Goal: Task Accomplishment & Management: Manage account settings

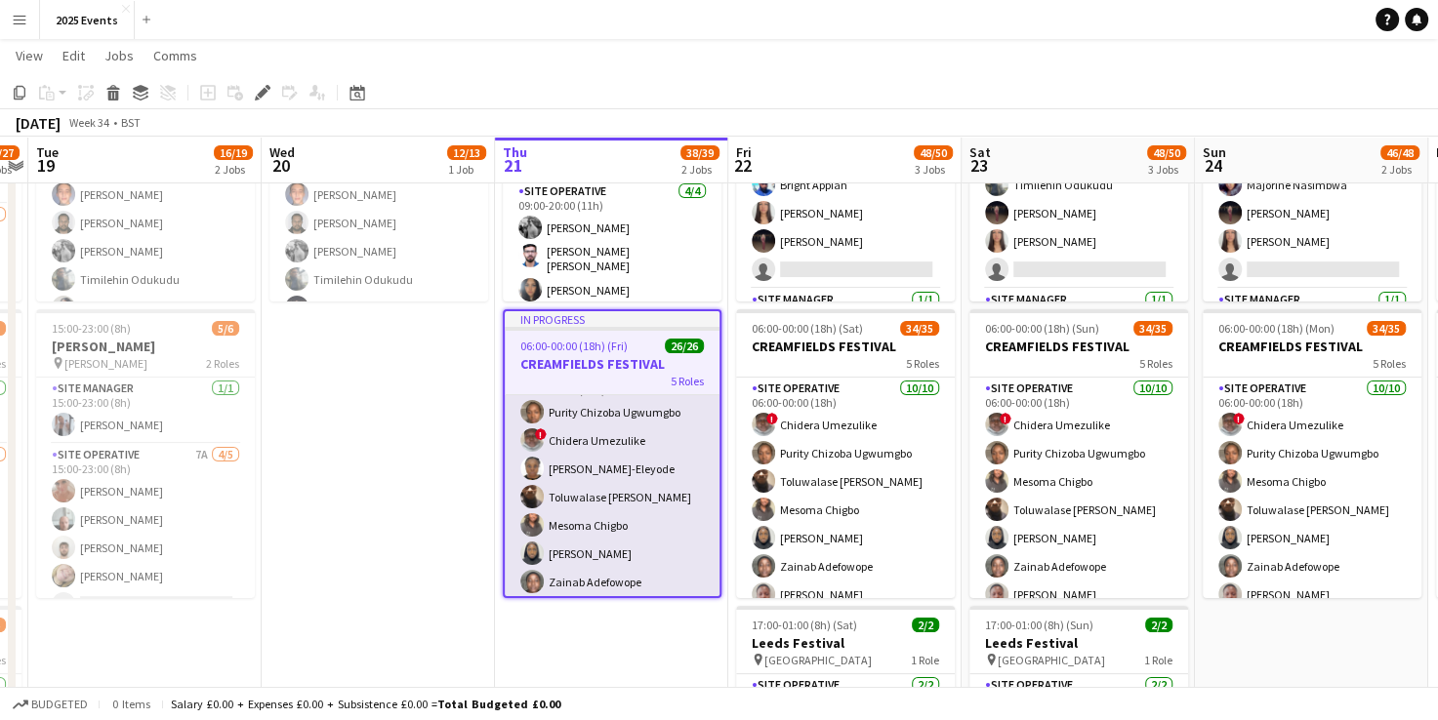
scroll to position [98, 0]
click at [627, 430] on app-card-role "Site Operative [DATE] 09:00-00:00 (15h) Purity Chizoba Ugwumgbo ! Chidera Umezu…" at bounding box center [612, 524] width 215 height 321
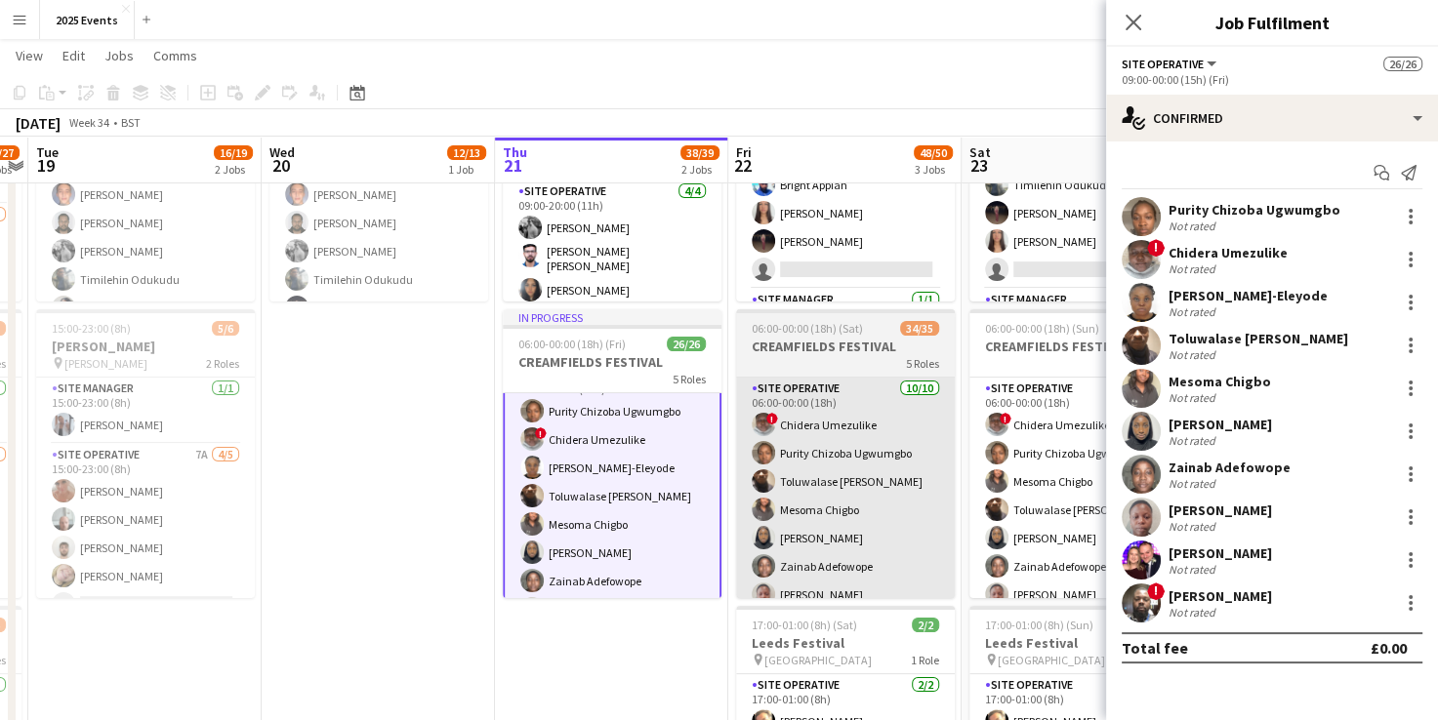
scroll to position [99, 0]
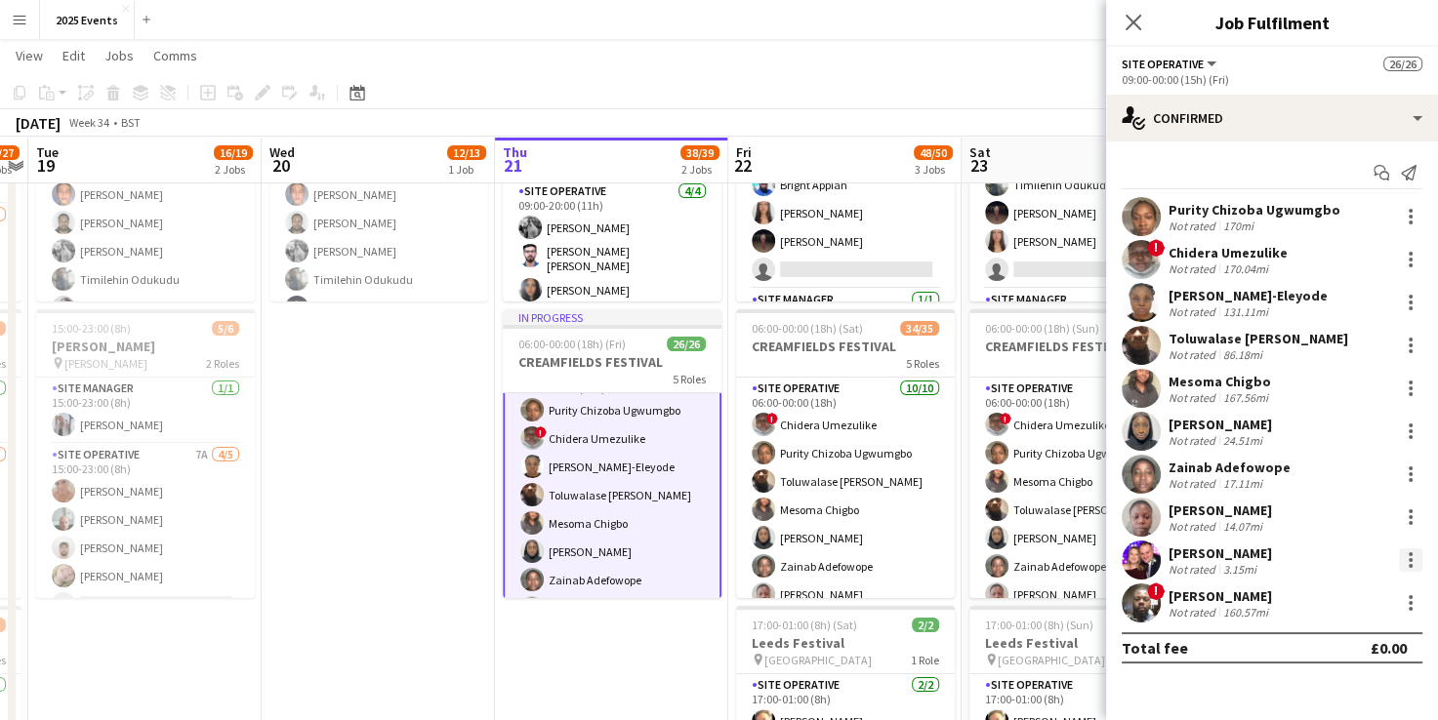
click at [1408, 566] on div at bounding box center [1410, 566] width 4 height 4
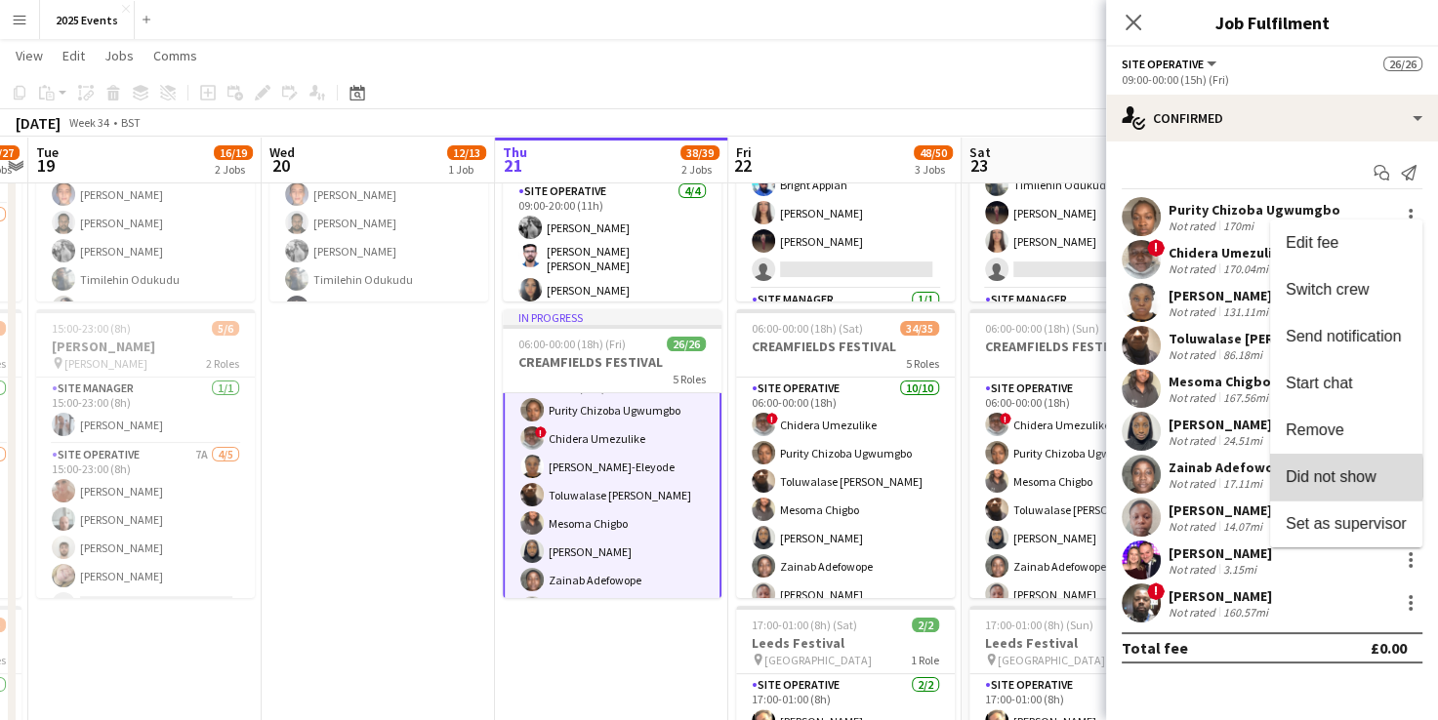
click at [1331, 478] on span "Did not show" at bounding box center [1330, 476] width 91 height 17
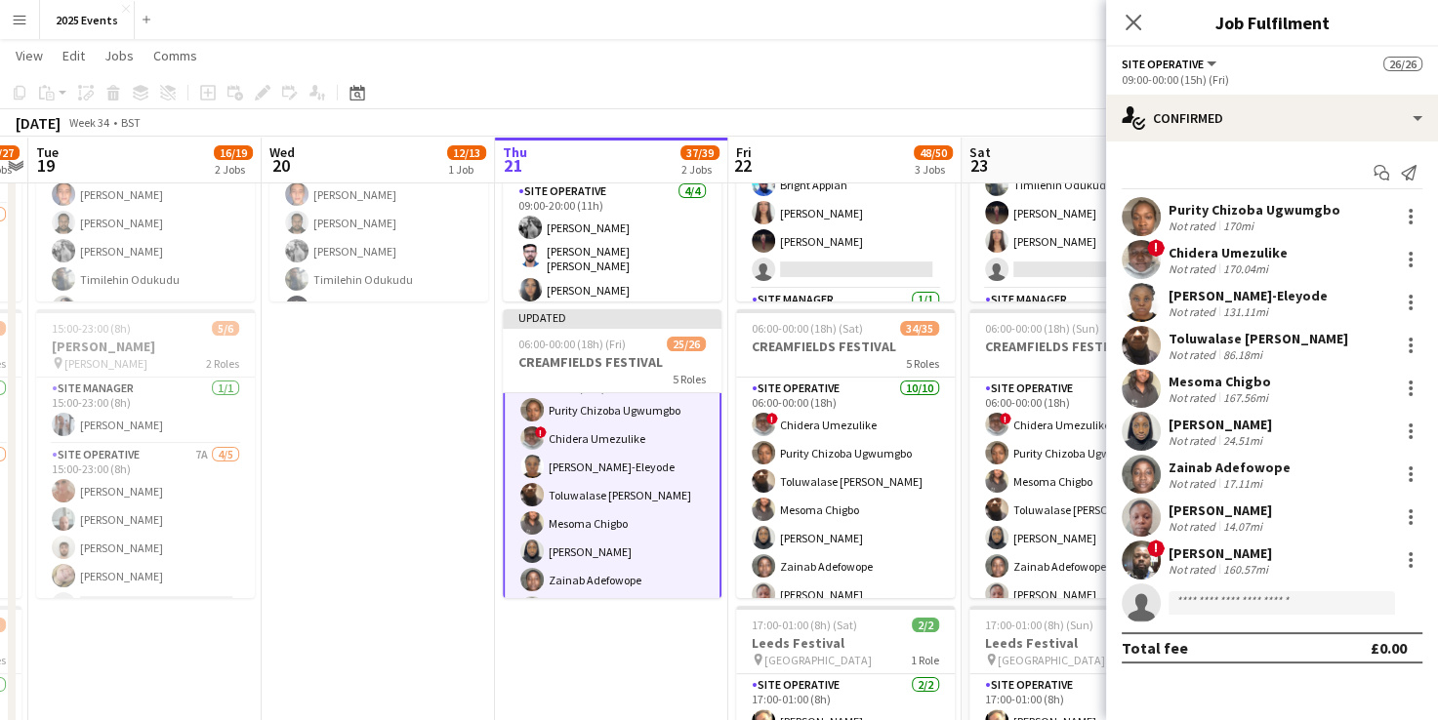
click at [1141, 469] on app-user-avatar at bounding box center [1140, 474] width 39 height 39
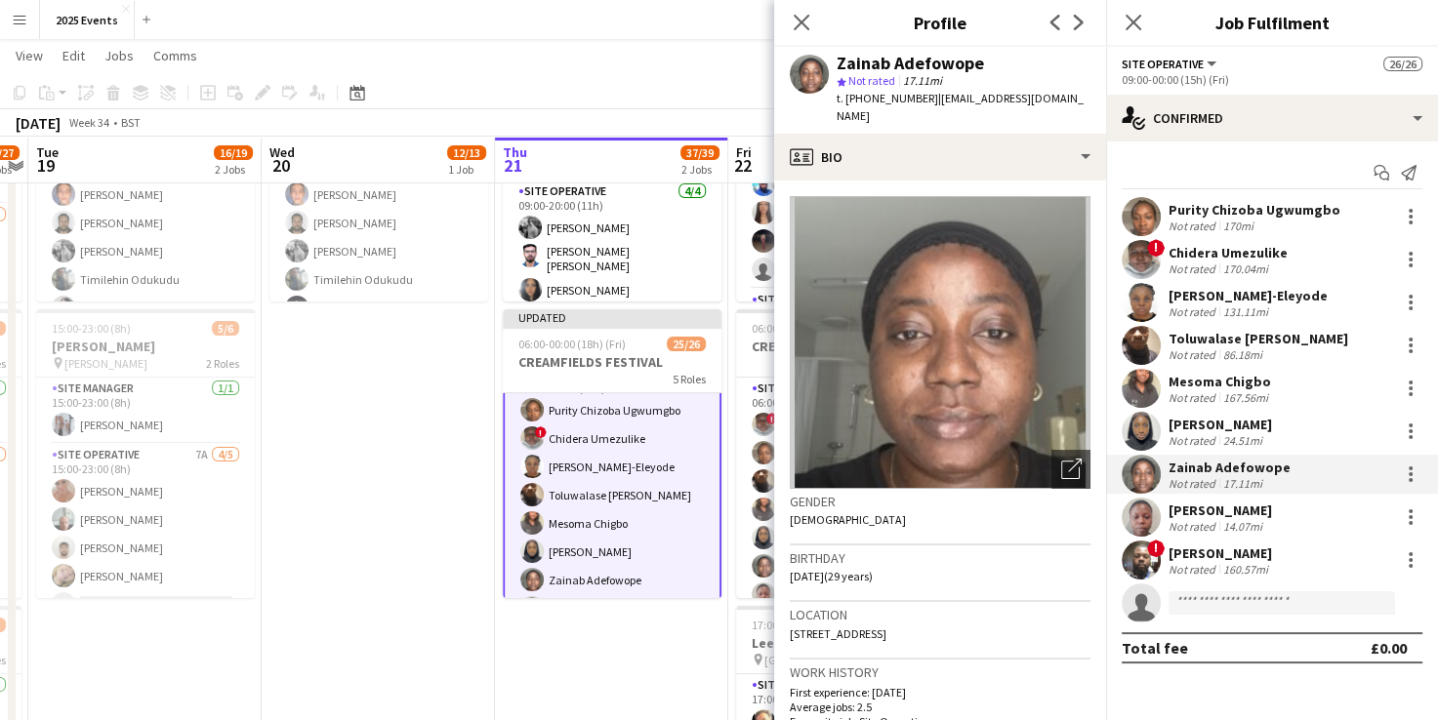
click at [1140, 386] on app-user-avatar at bounding box center [1140, 388] width 39 height 39
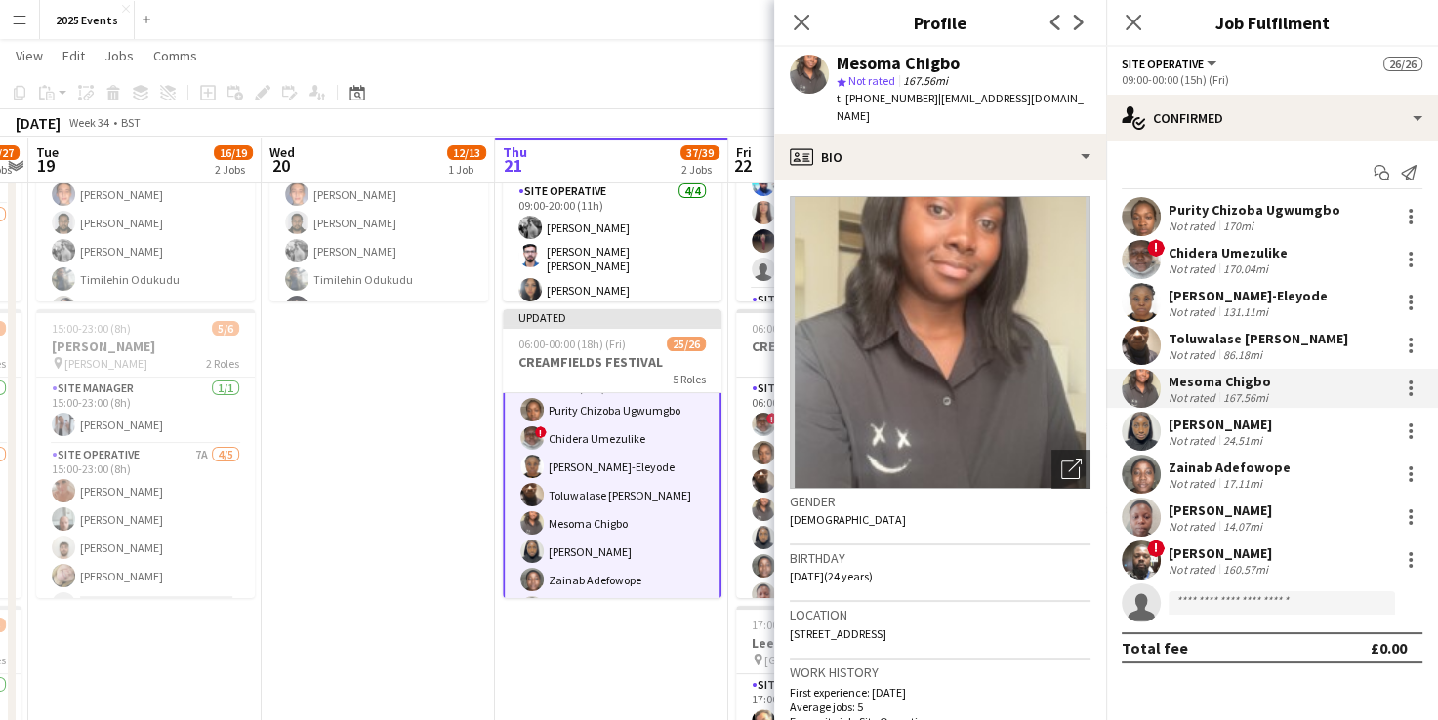
click at [1140, 417] on app-user-avatar at bounding box center [1140, 431] width 39 height 39
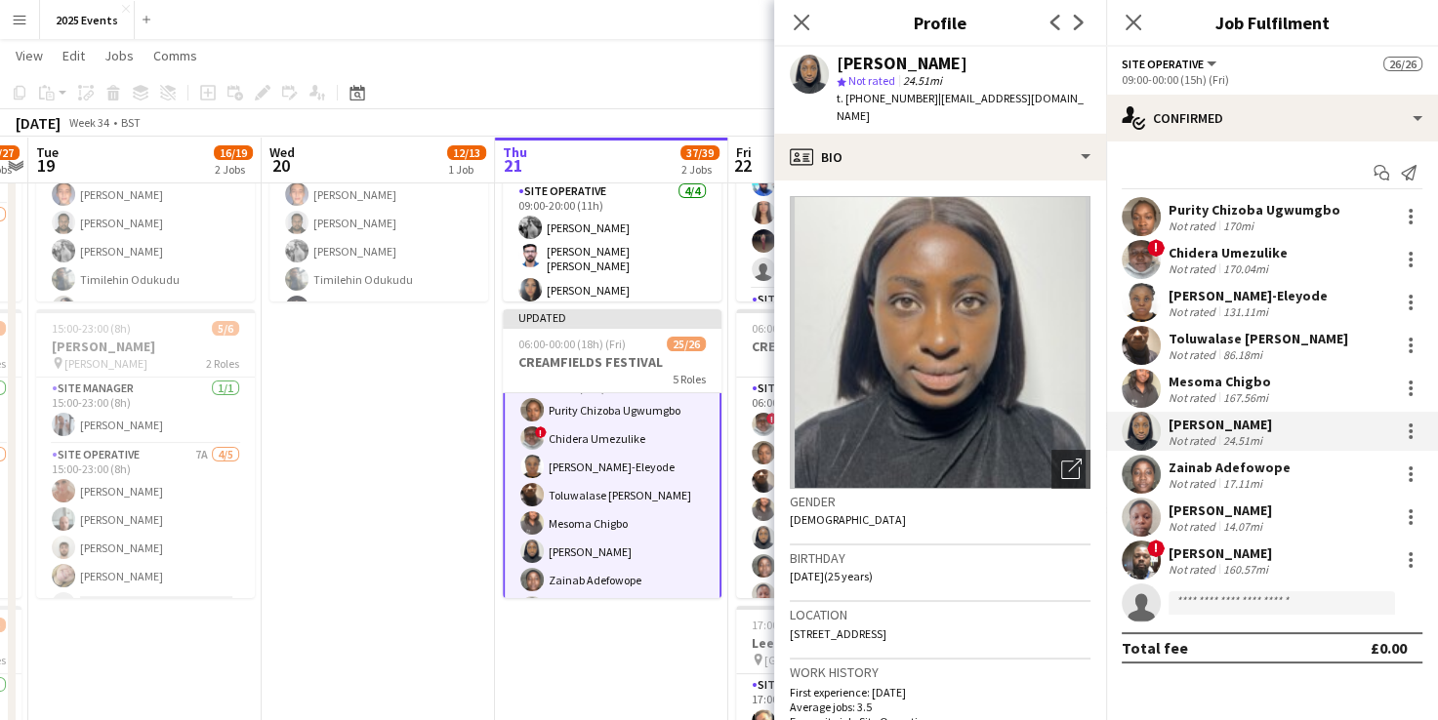
click at [1145, 467] on app-user-avatar at bounding box center [1140, 474] width 39 height 39
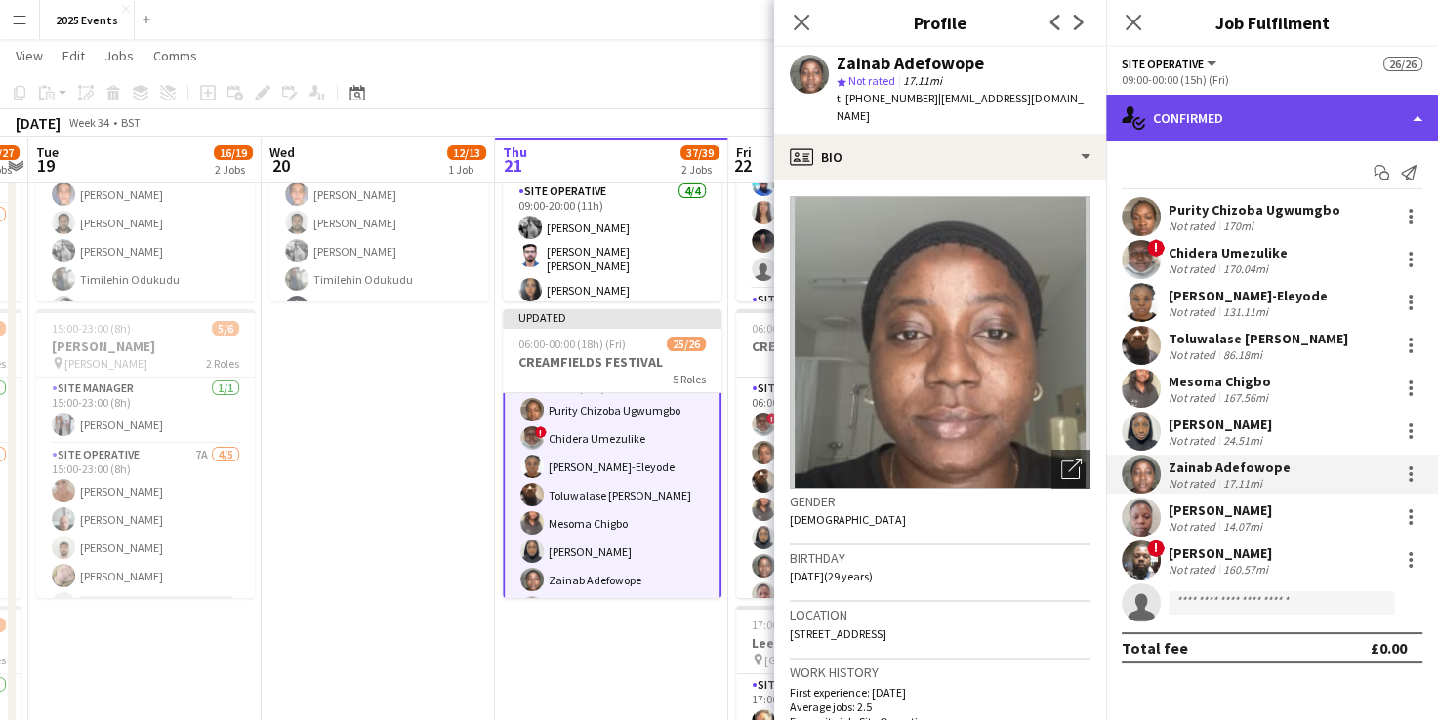
click at [1304, 132] on div "single-neutral-actions-check-2 Confirmed" at bounding box center [1272, 118] width 332 height 47
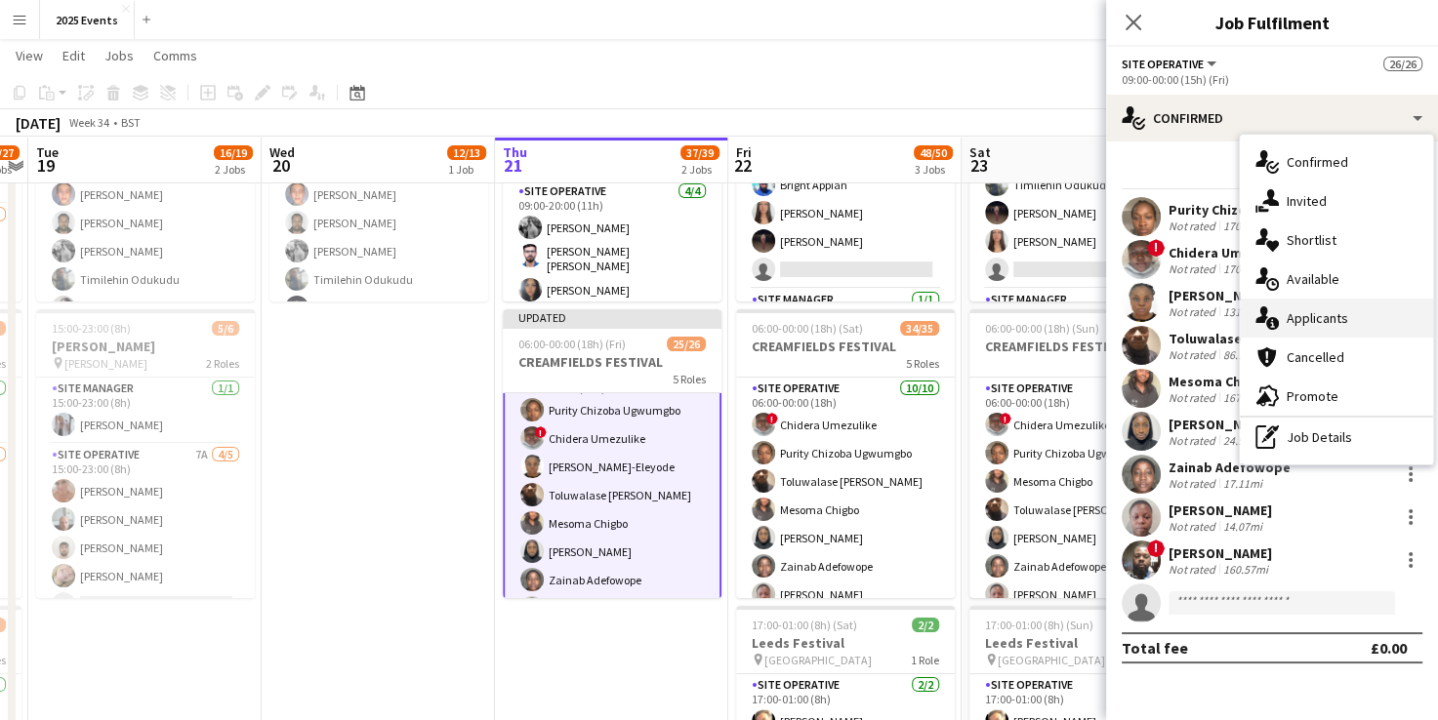
click at [1304, 310] on div "single-neutral-actions-information Applicants" at bounding box center [1335, 318] width 193 height 39
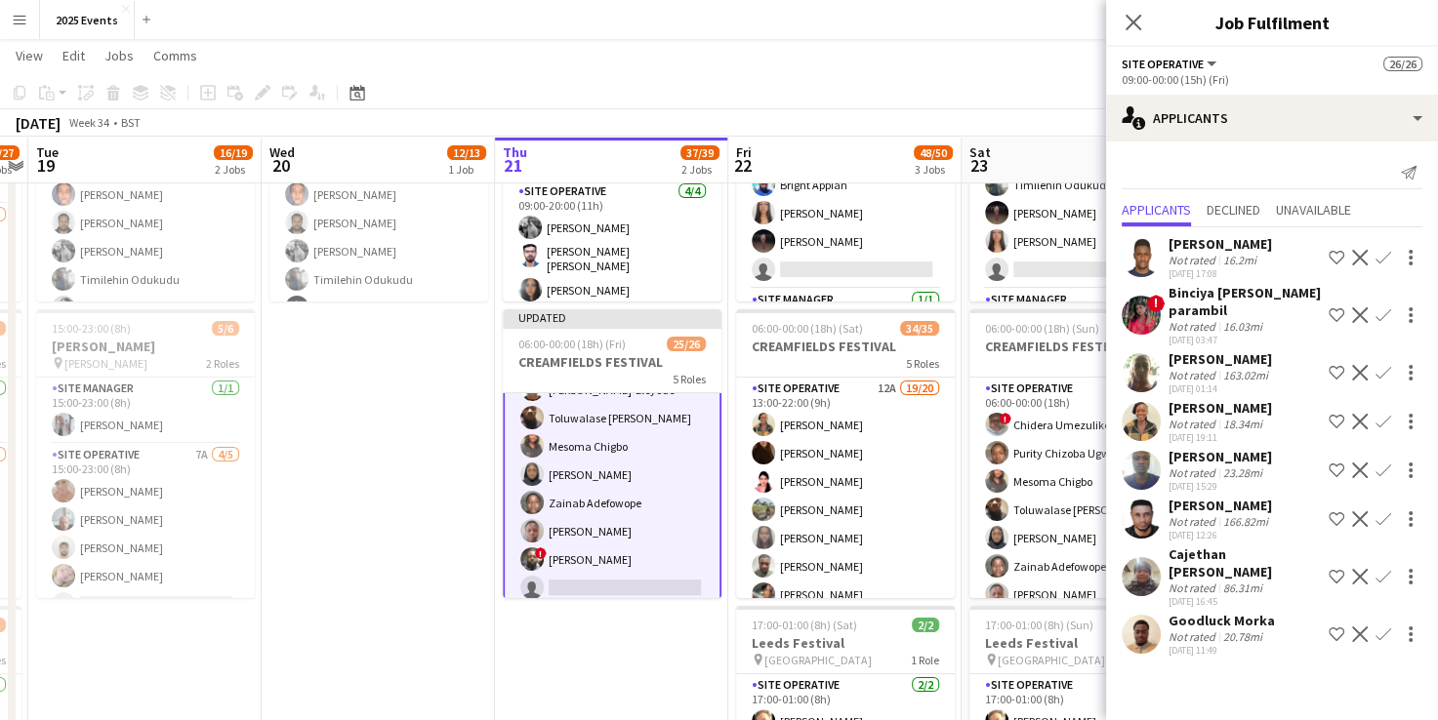
scroll to position [173, 0]
click at [614, 660] on app-date-cell "In progress 06:00-20:00 (14h) 12/13 BRITISH MASTERS 5 Roles Site Operative 9A […" at bounding box center [611, 469] width 233 height 929
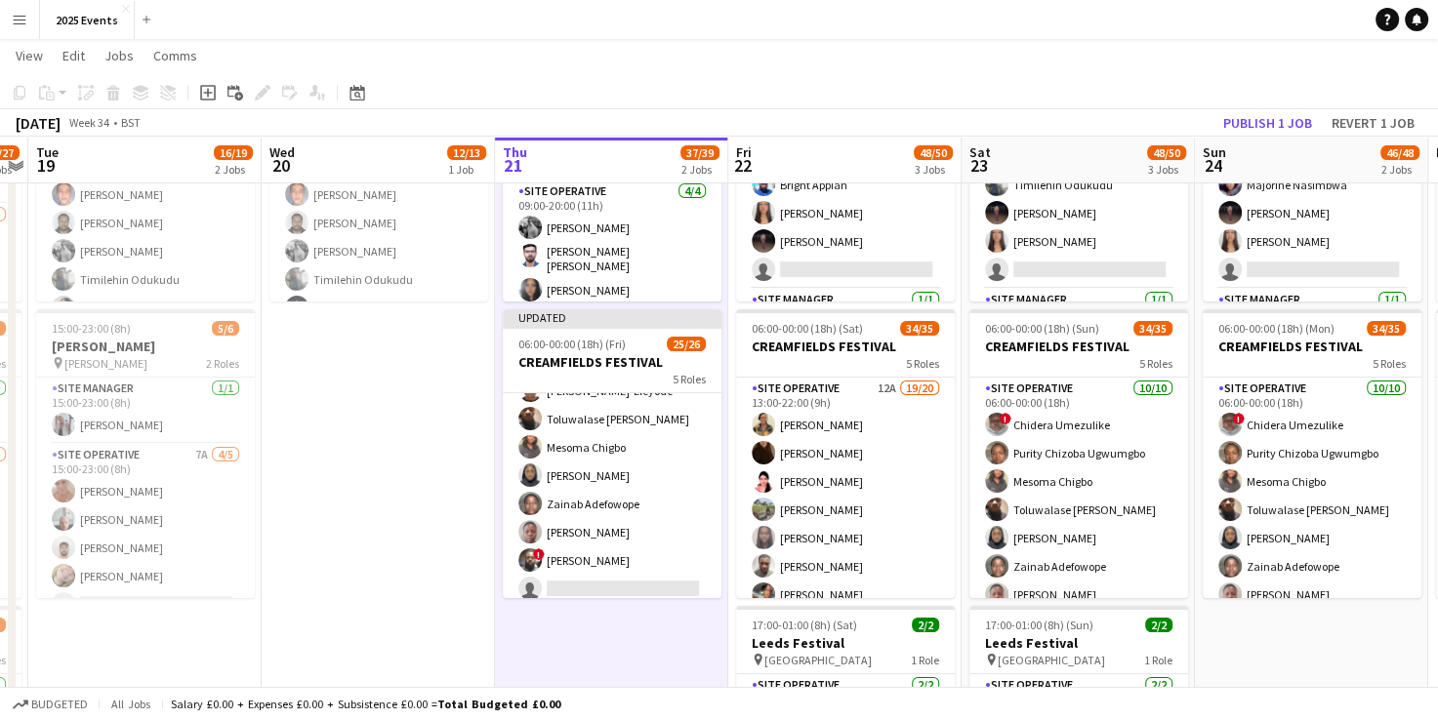
scroll to position [172, 0]
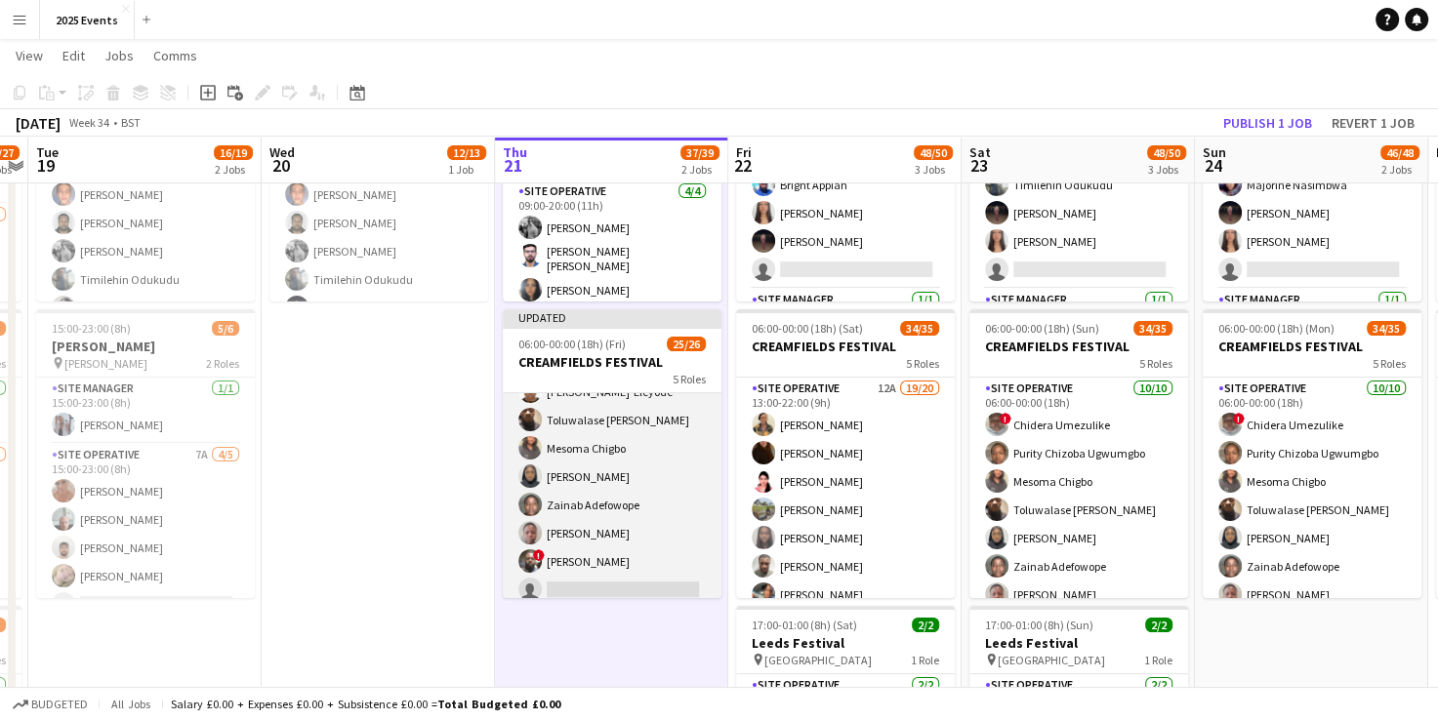
click at [659, 503] on app-card-role "Site Operative 12A [DATE] 09:00-00:00 (15h) Purity Chizoba Ugwumgbo ! Chidera U…" at bounding box center [612, 448] width 219 height 321
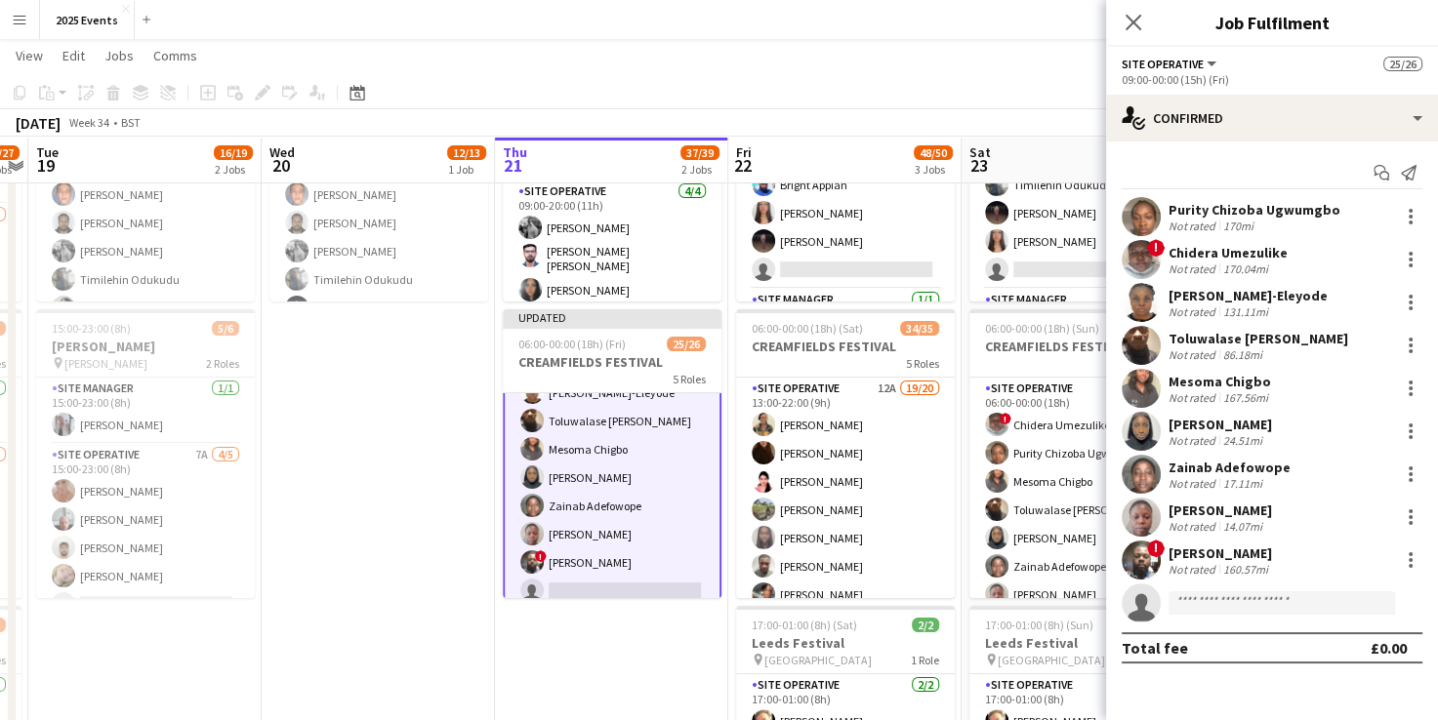
click at [1144, 476] on app-user-avatar at bounding box center [1140, 474] width 39 height 39
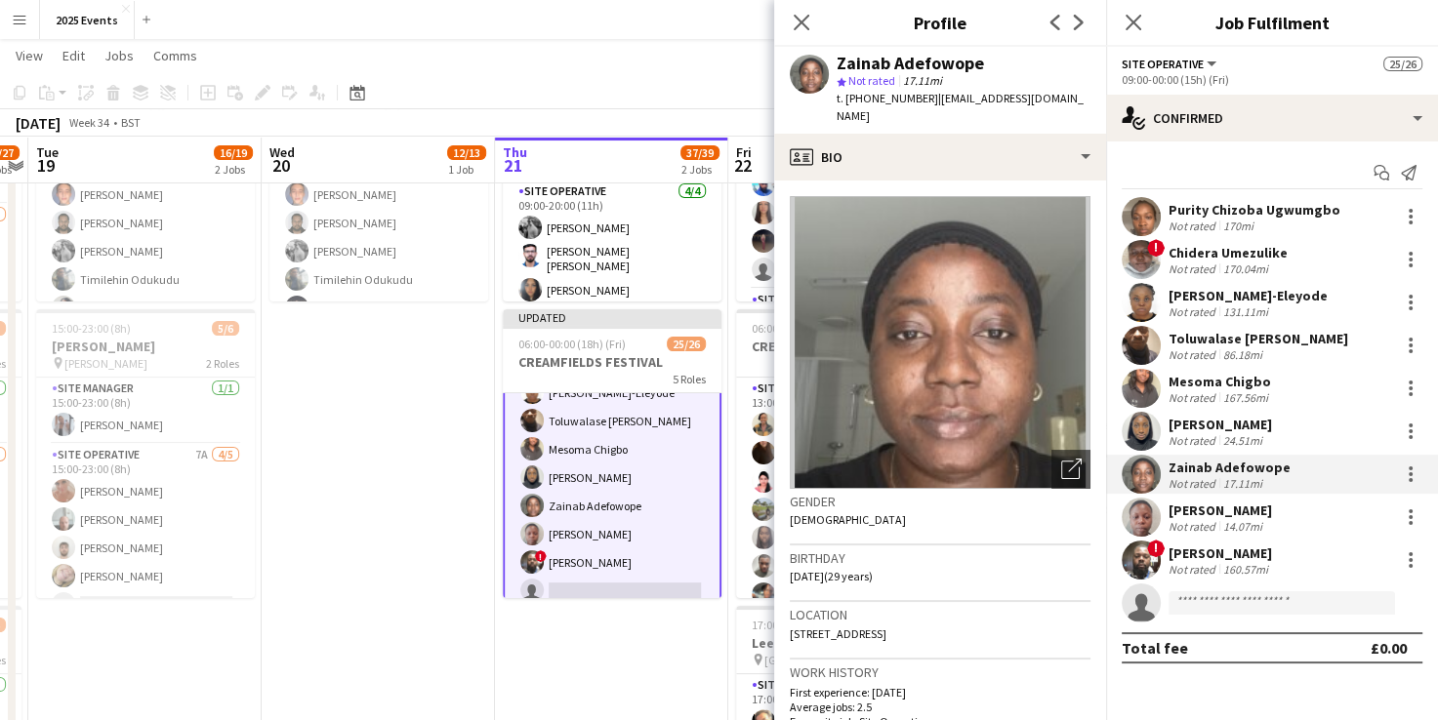
click at [1142, 428] on app-user-avatar at bounding box center [1140, 431] width 39 height 39
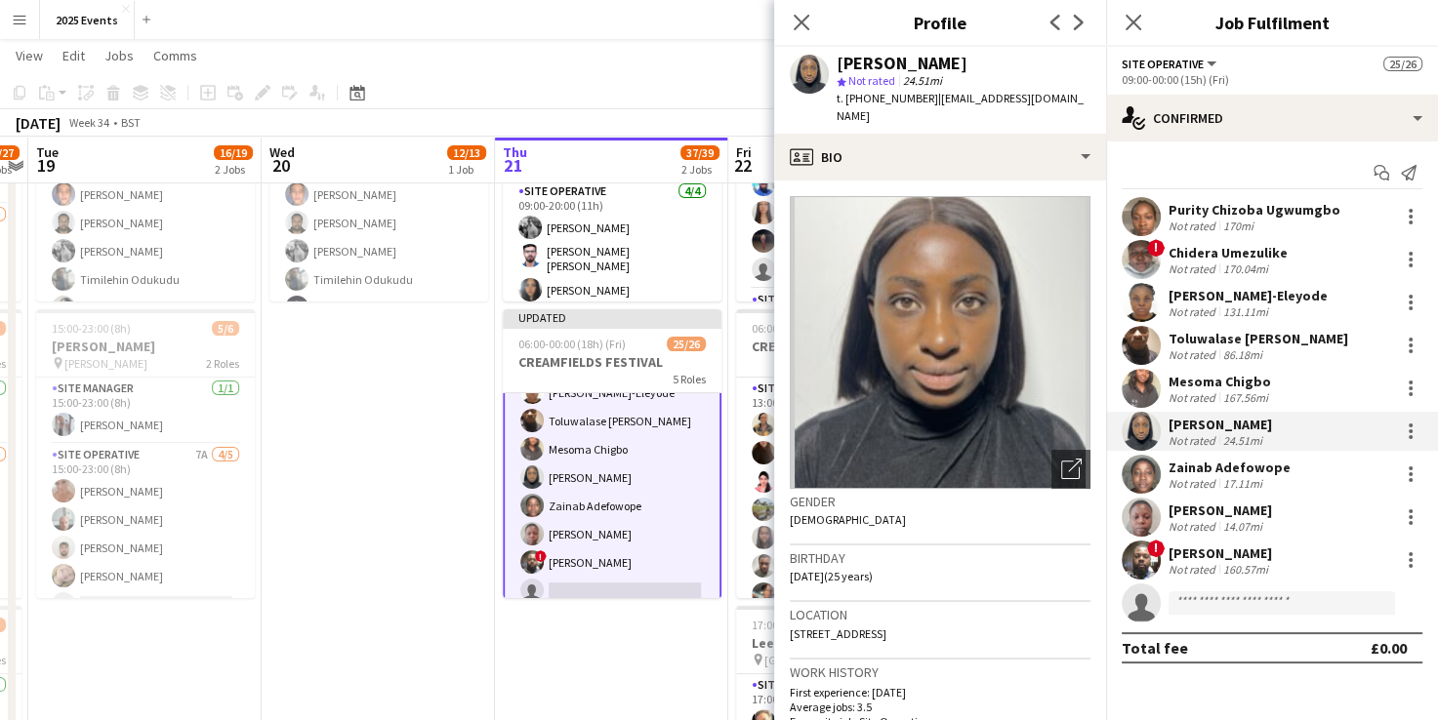
click at [1136, 303] on app-user-avatar at bounding box center [1140, 302] width 39 height 39
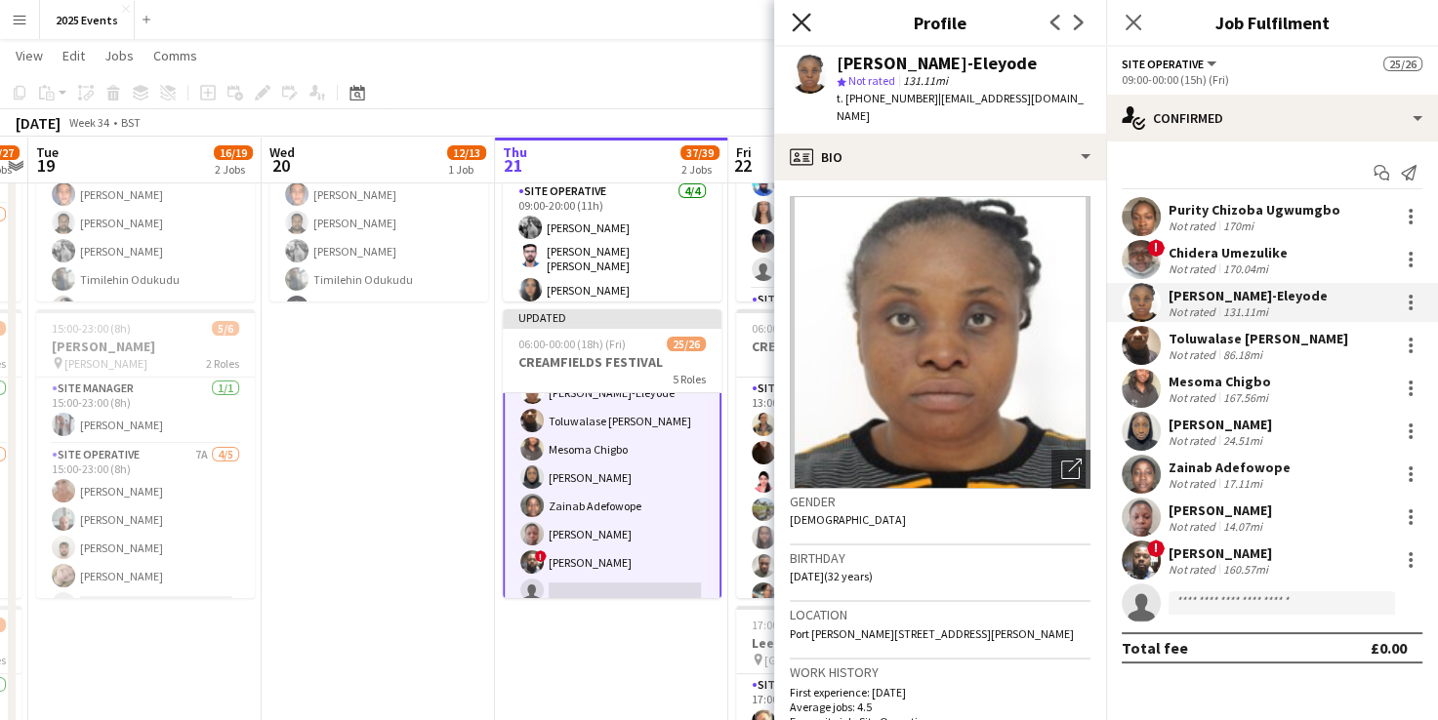
click at [804, 18] on icon at bounding box center [801, 22] width 19 height 19
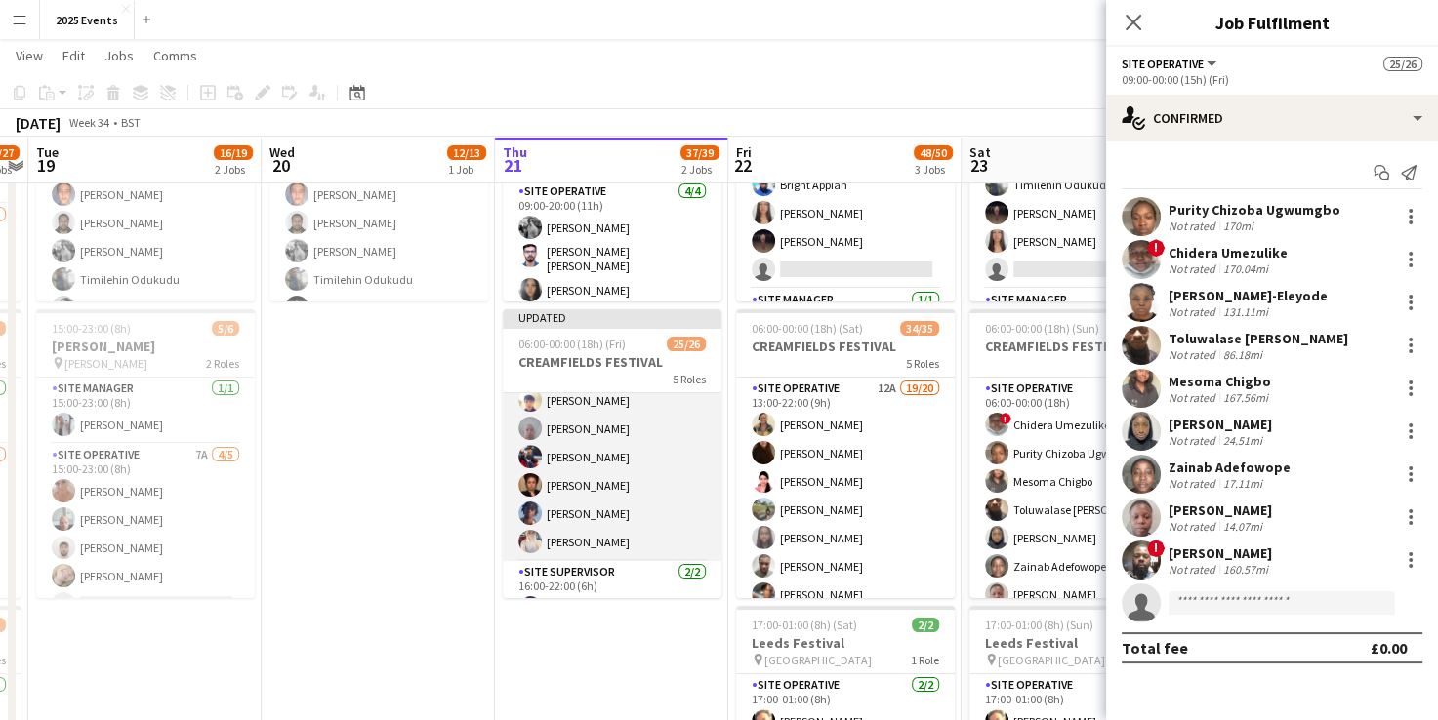
scroll to position [723, 0]
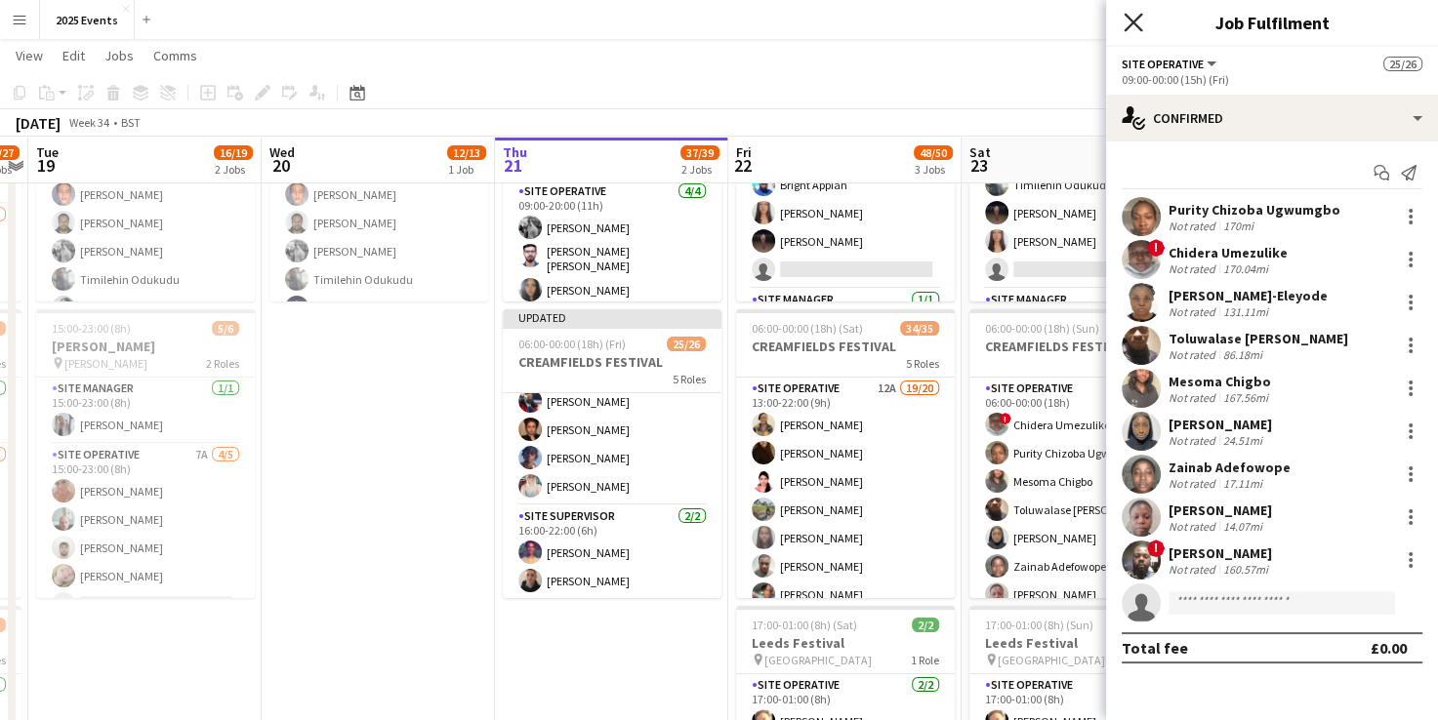
click at [1128, 25] on icon at bounding box center [1132, 22] width 19 height 19
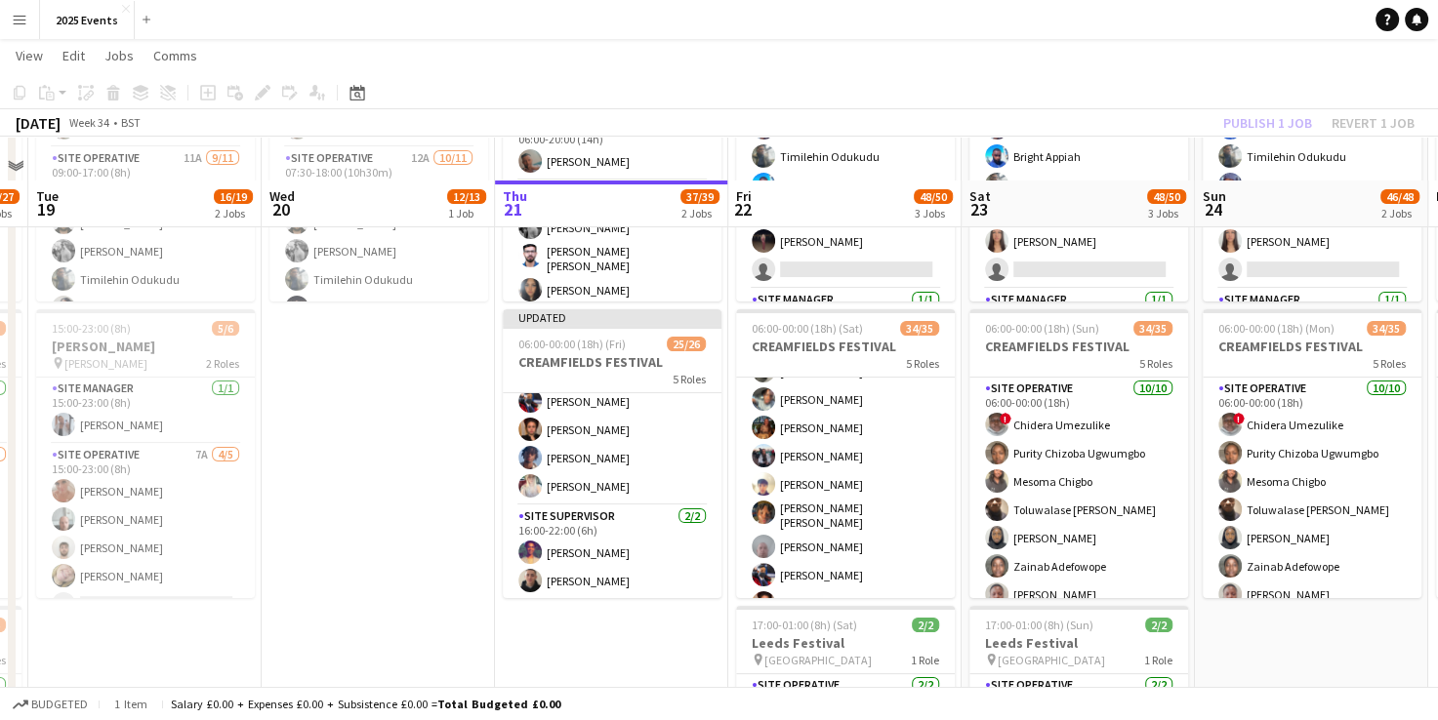
scroll to position [386, 0]
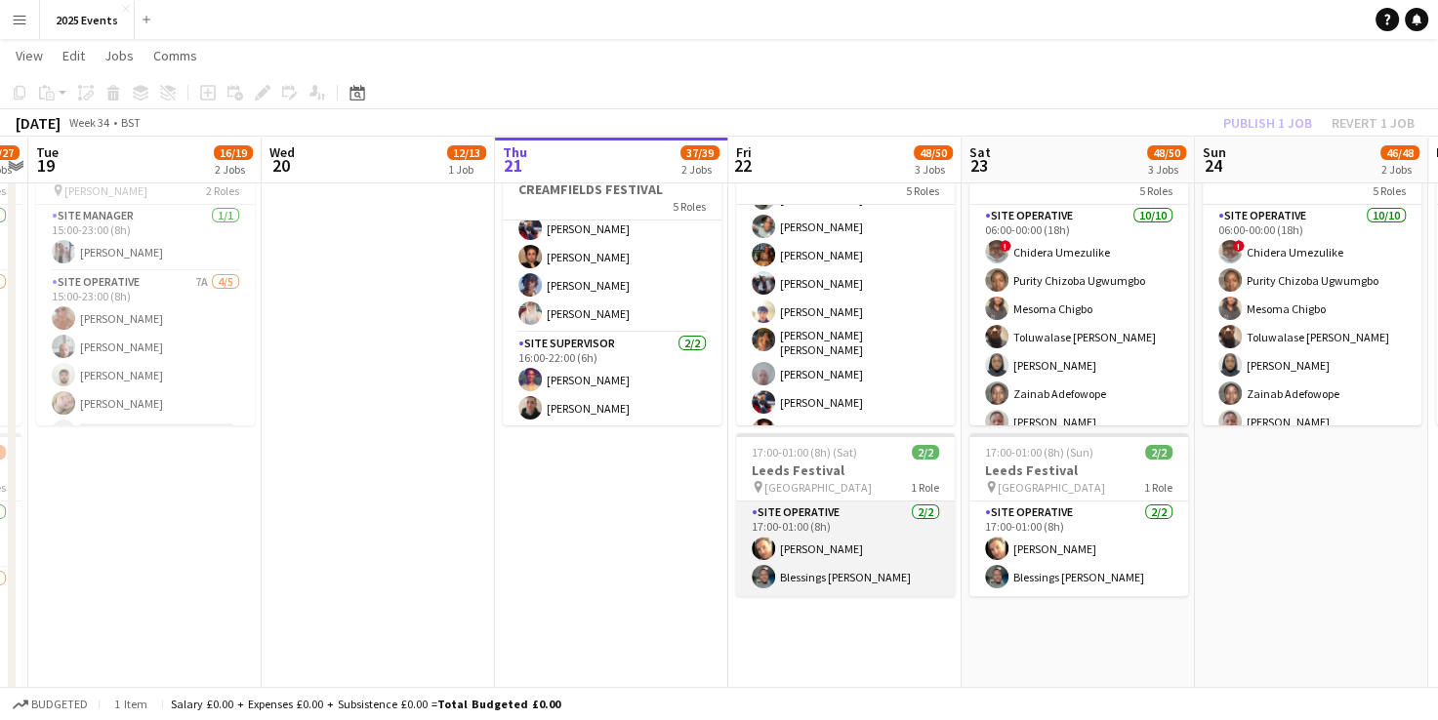
click at [785, 524] on app-card-role "Site Operative [DATE] 17:00-01:00 (8h) [PERSON_NAME] Blessings [PERSON_NAME]" at bounding box center [845, 549] width 219 height 95
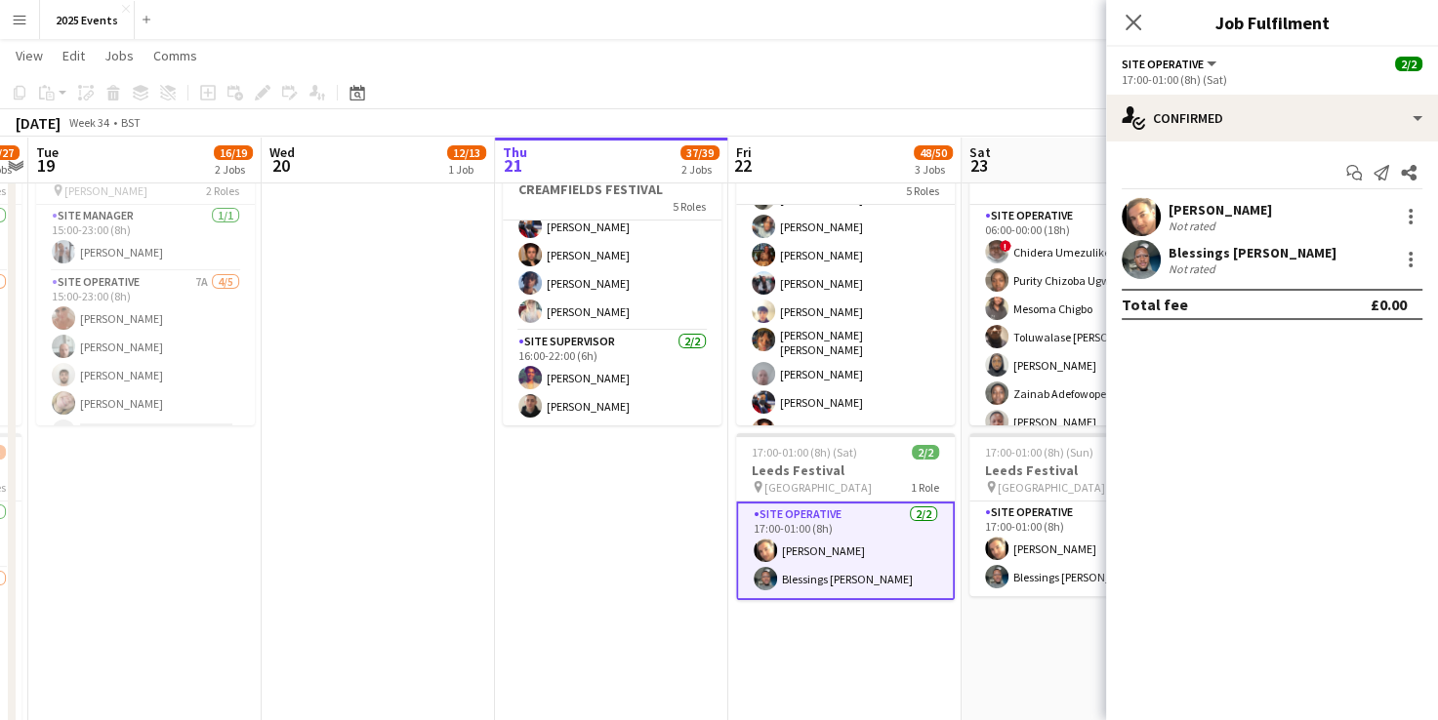
scroll to position [720, 0]
click at [1404, 254] on div at bounding box center [1410, 259] width 23 height 23
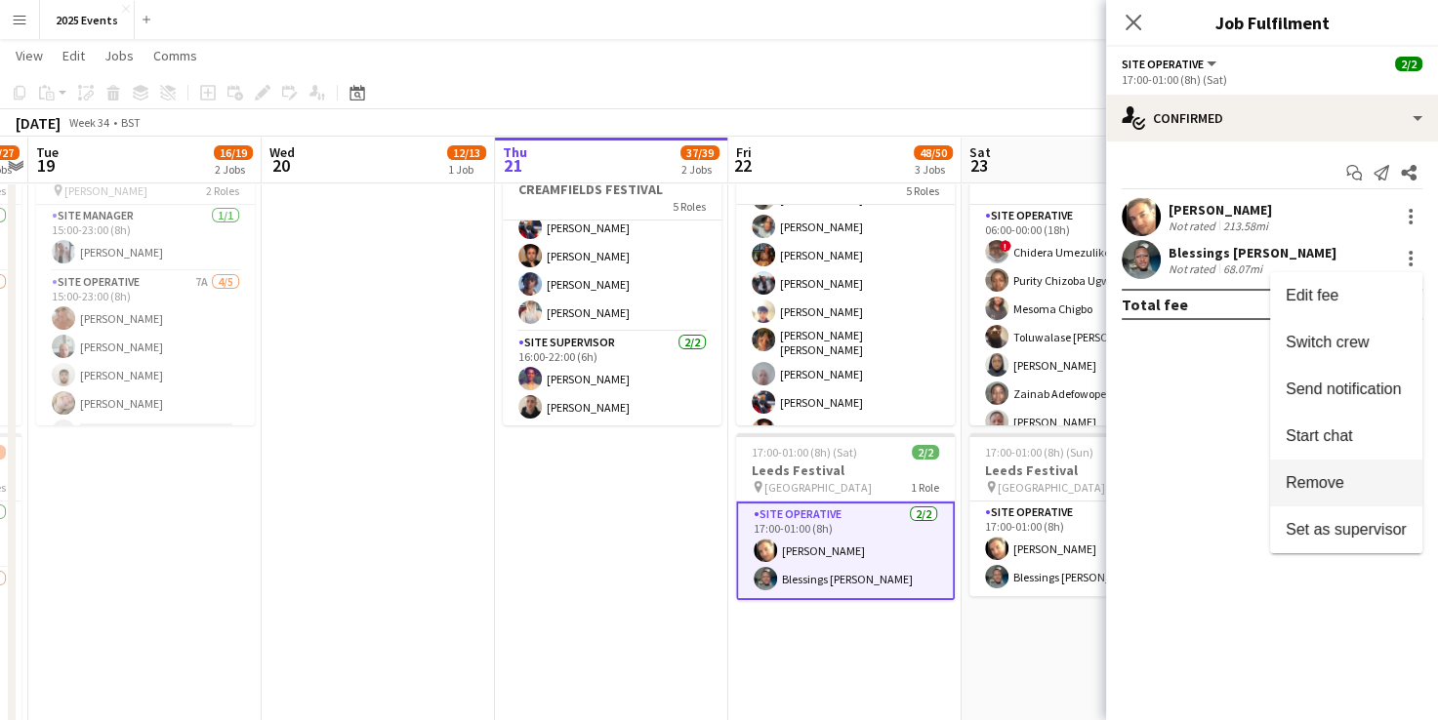
click at [1304, 486] on span "Remove" at bounding box center [1314, 482] width 59 height 17
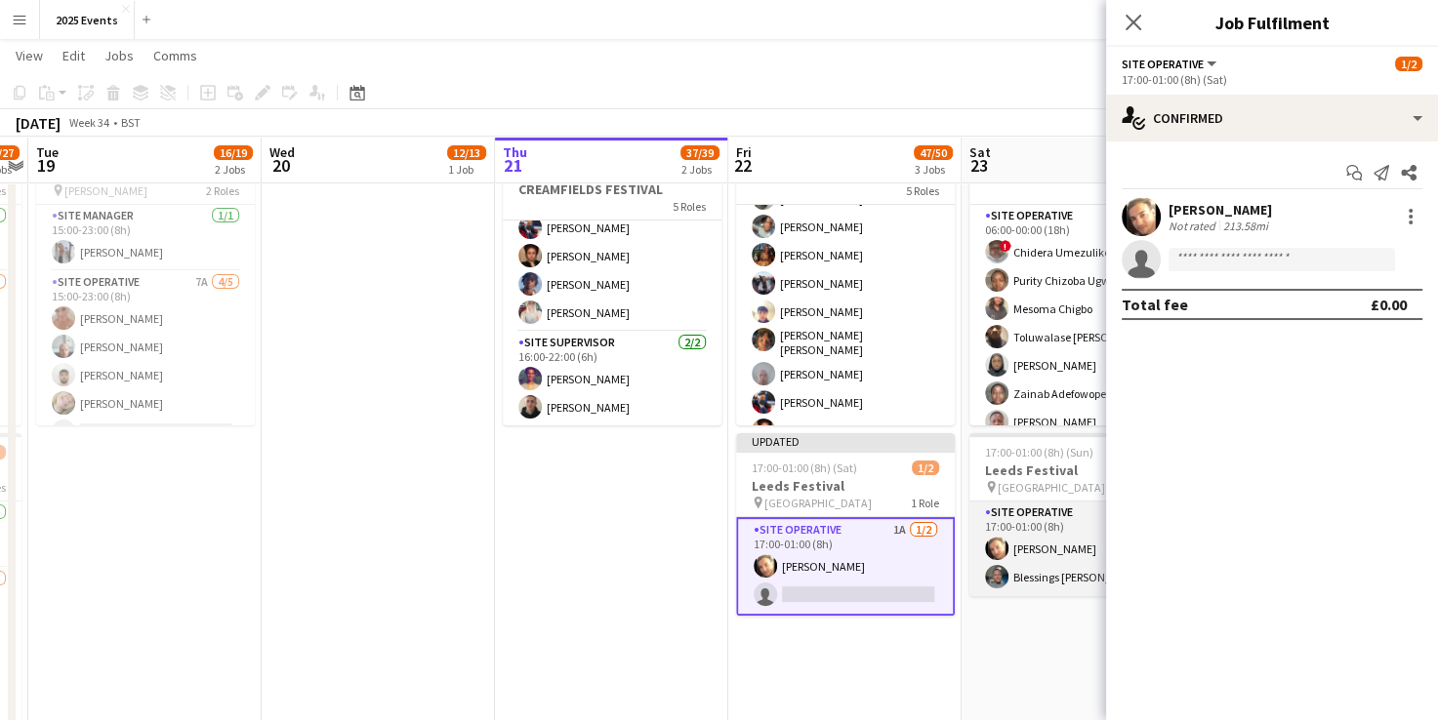
click at [1070, 519] on app-card-role "Site Operative [DATE] 17:00-01:00 (8h) [PERSON_NAME] Blessings [PERSON_NAME]" at bounding box center [1078, 549] width 219 height 95
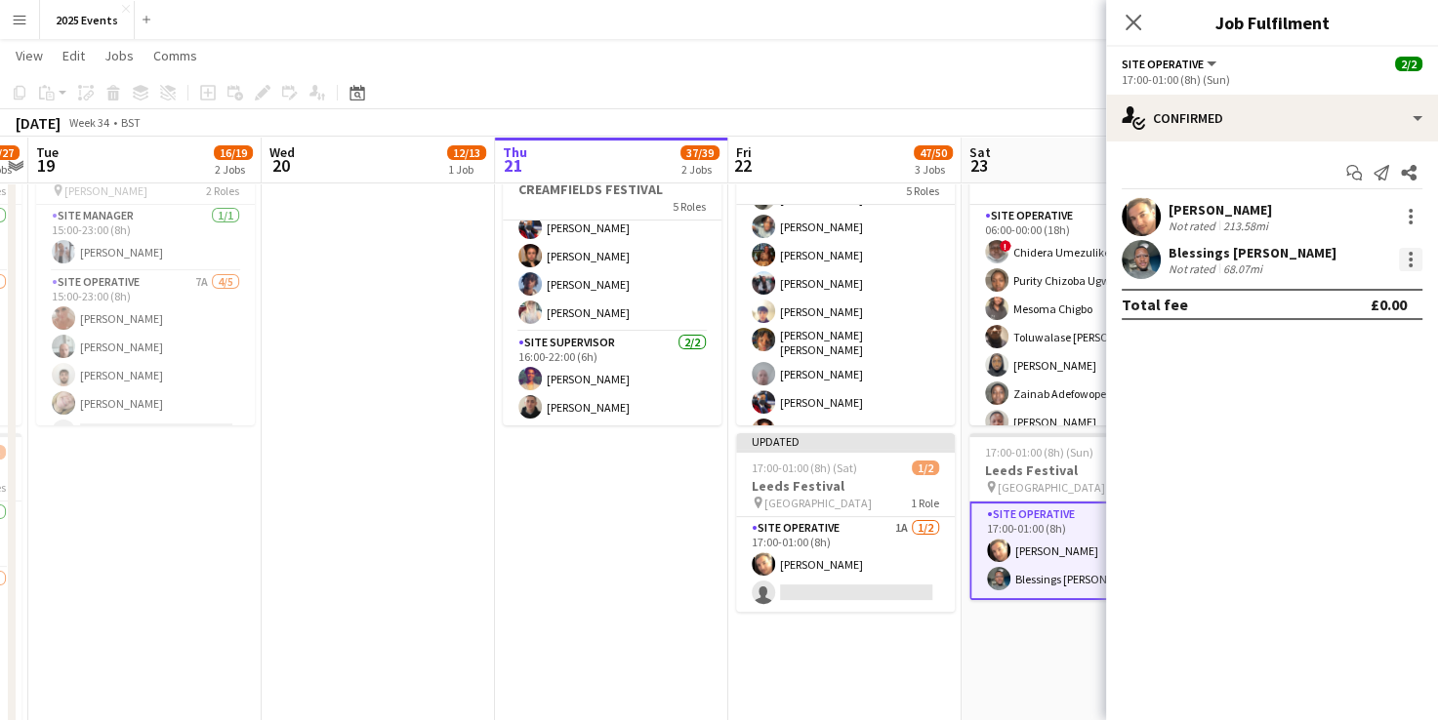
click at [1409, 252] on div at bounding box center [1410, 254] width 4 height 4
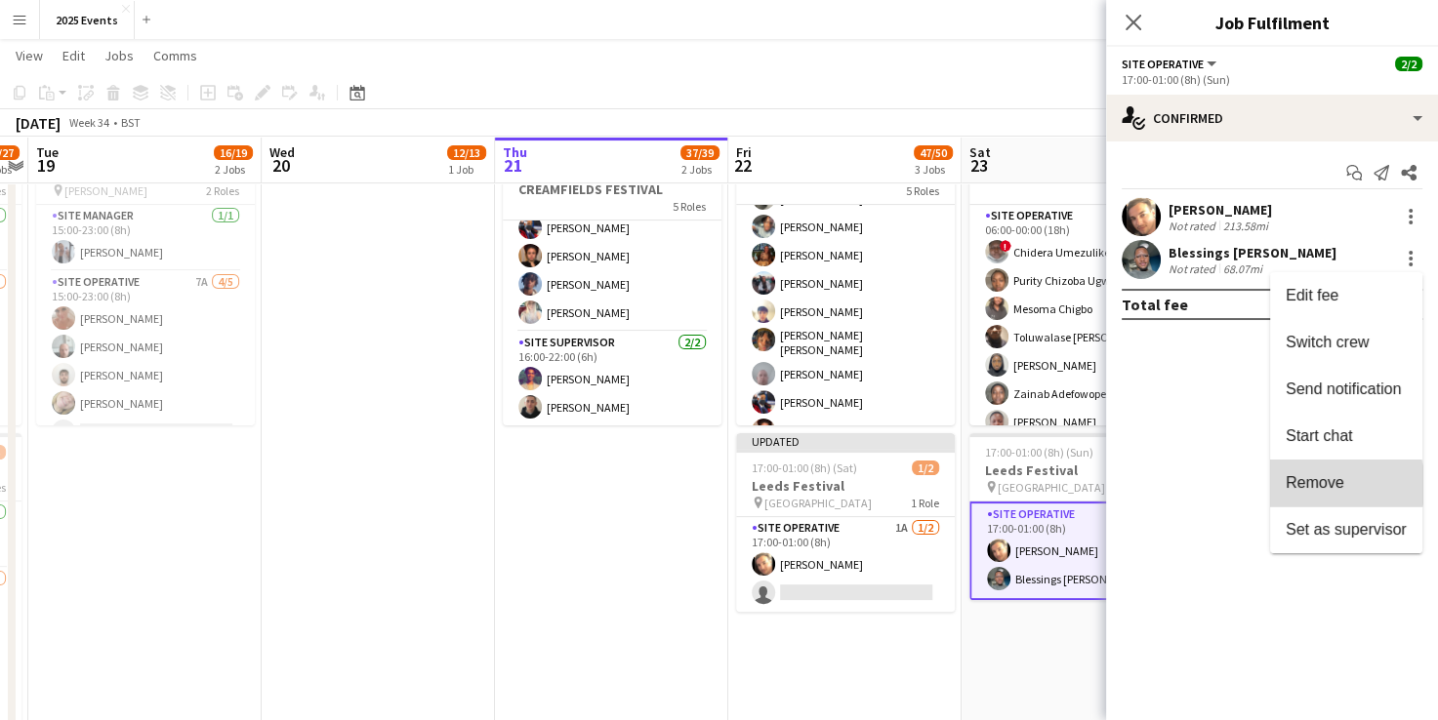
click at [1330, 485] on span "Remove" at bounding box center [1314, 482] width 59 height 17
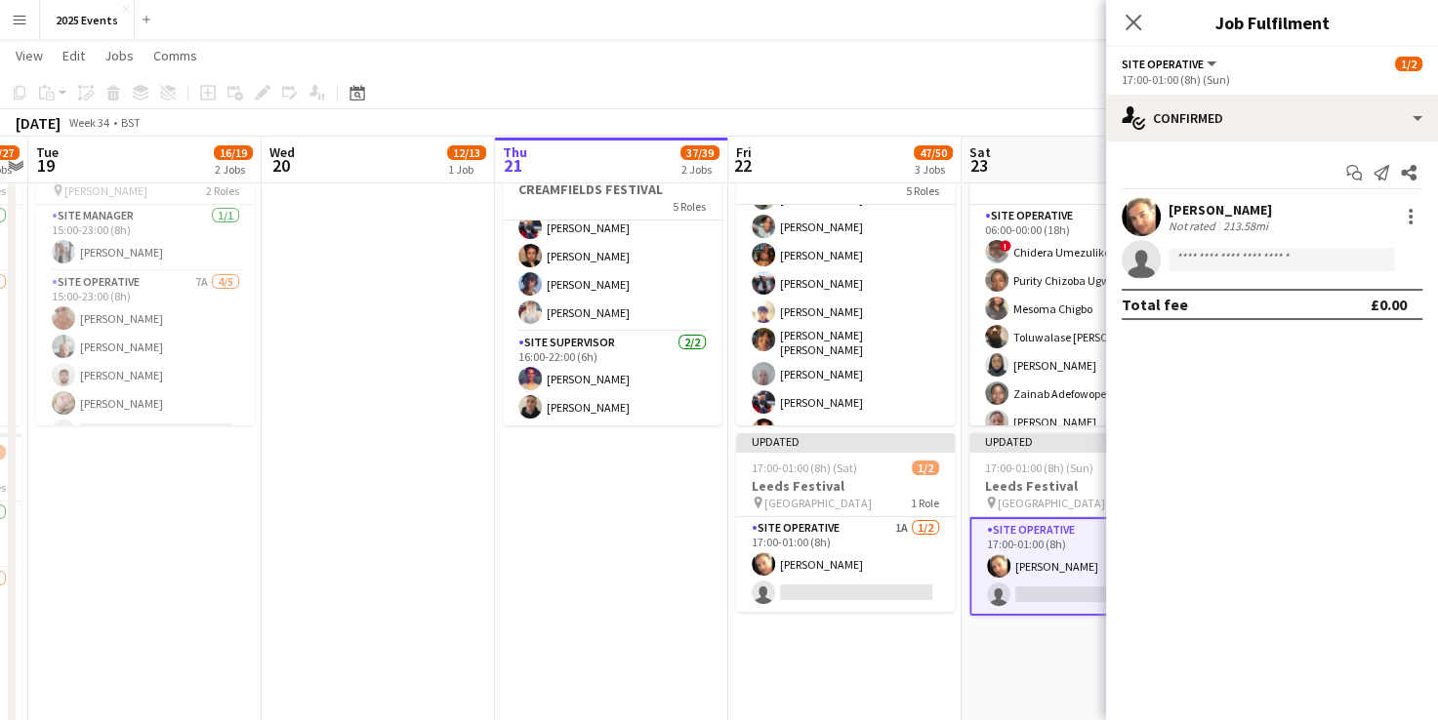
click at [1011, 649] on app-date-cell "06:00-20:00 (14h) 12/13 BRITISH MASTERS 5 Roles Site Operative 1A [DATE] 06:00-…" at bounding box center [1077, 296] width 233 height 929
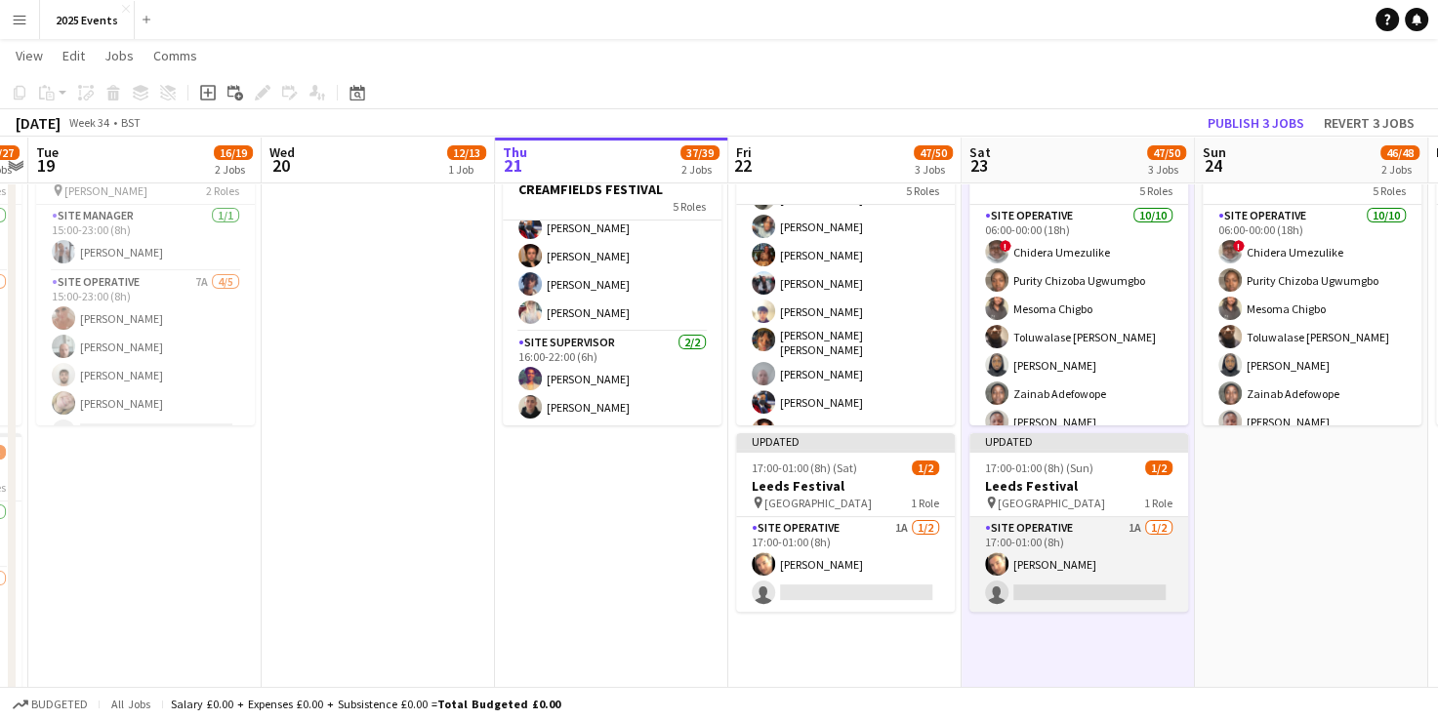
click at [1055, 556] on app-card-role "Site Operative 1A [DATE] 17:00-01:00 (8h) [PERSON_NAME] single-neutral-actions" at bounding box center [1078, 564] width 219 height 95
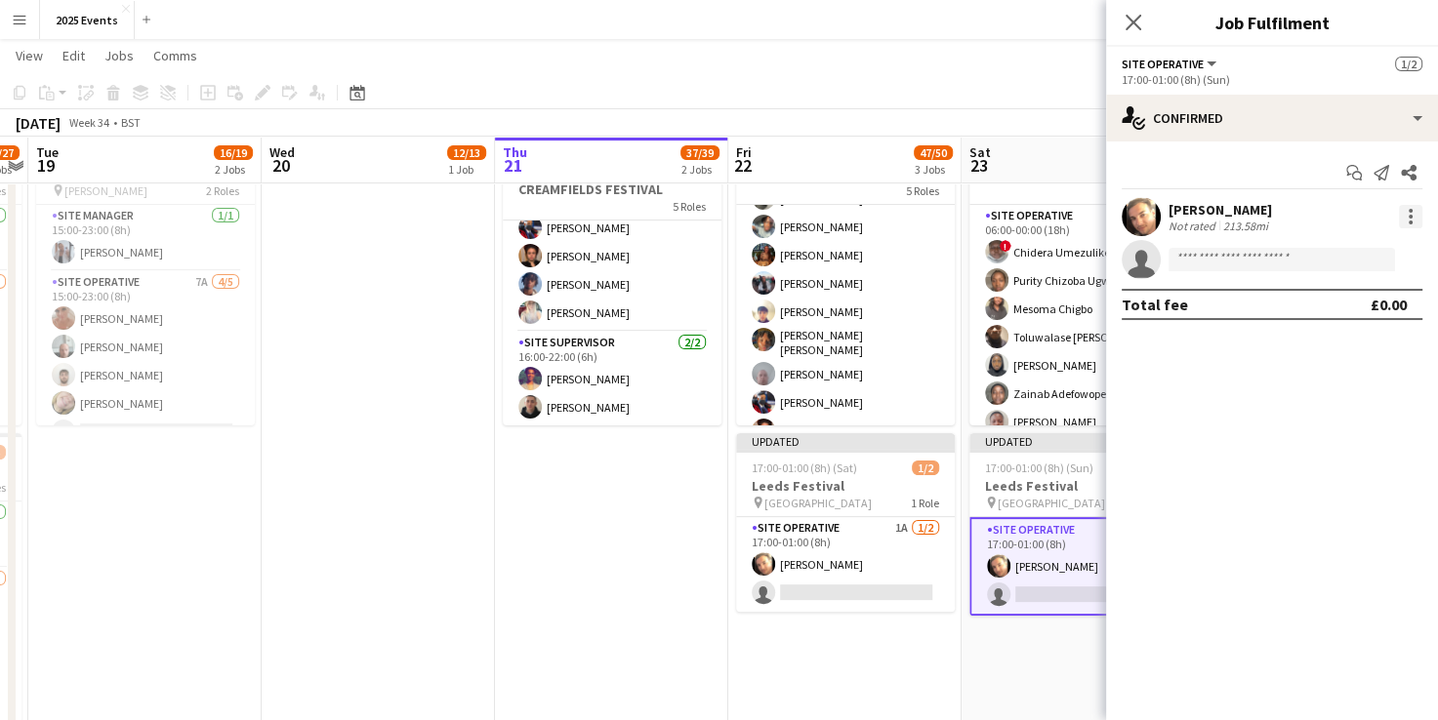
click at [1406, 222] on div at bounding box center [1410, 216] width 23 height 23
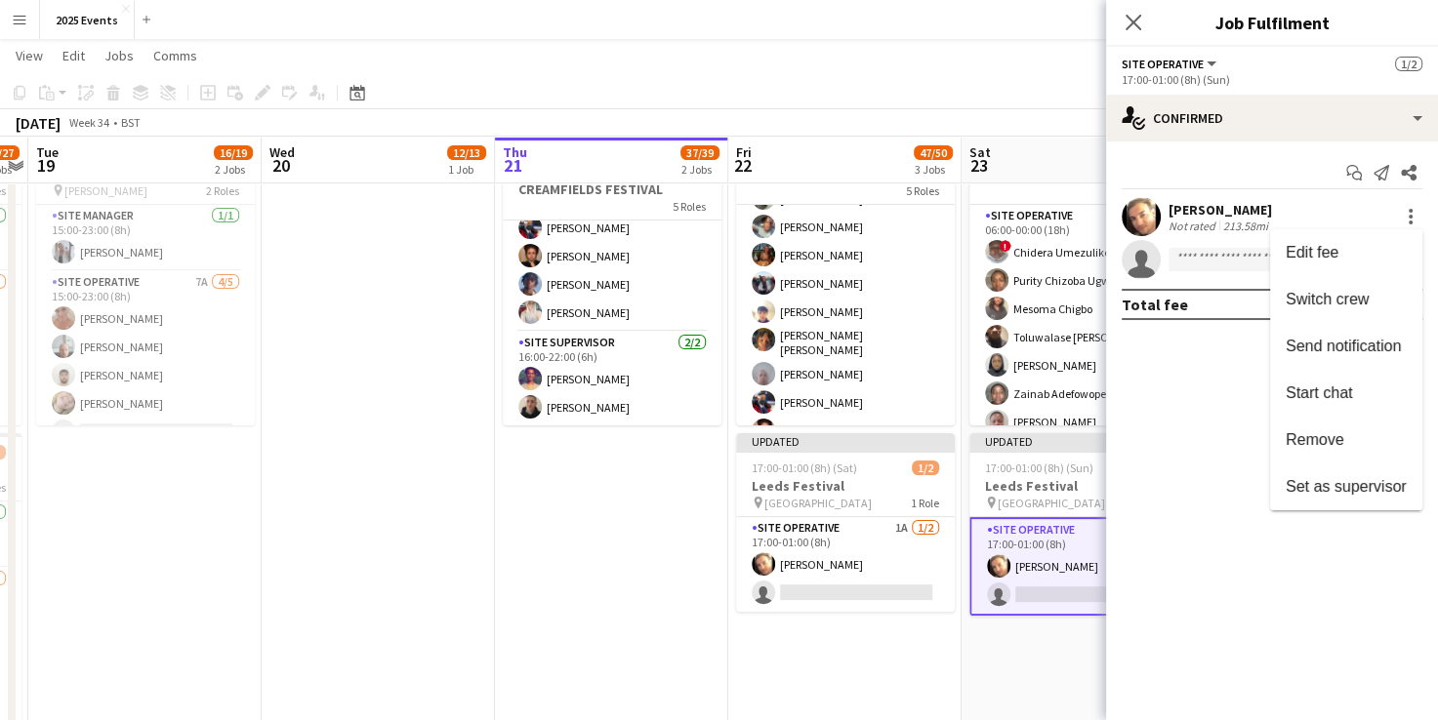
click at [1150, 213] on div at bounding box center [719, 360] width 1438 height 720
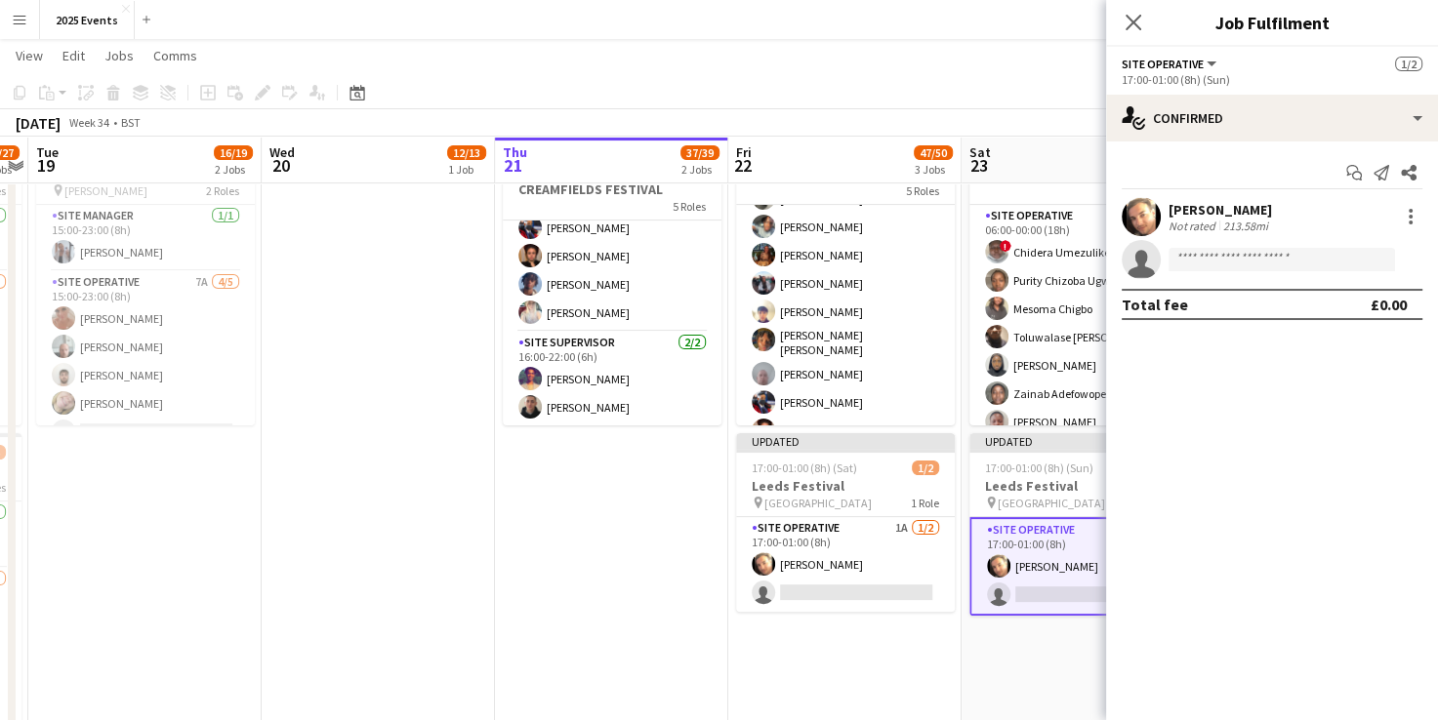
click at [1147, 213] on app-user-avatar at bounding box center [1140, 216] width 39 height 39
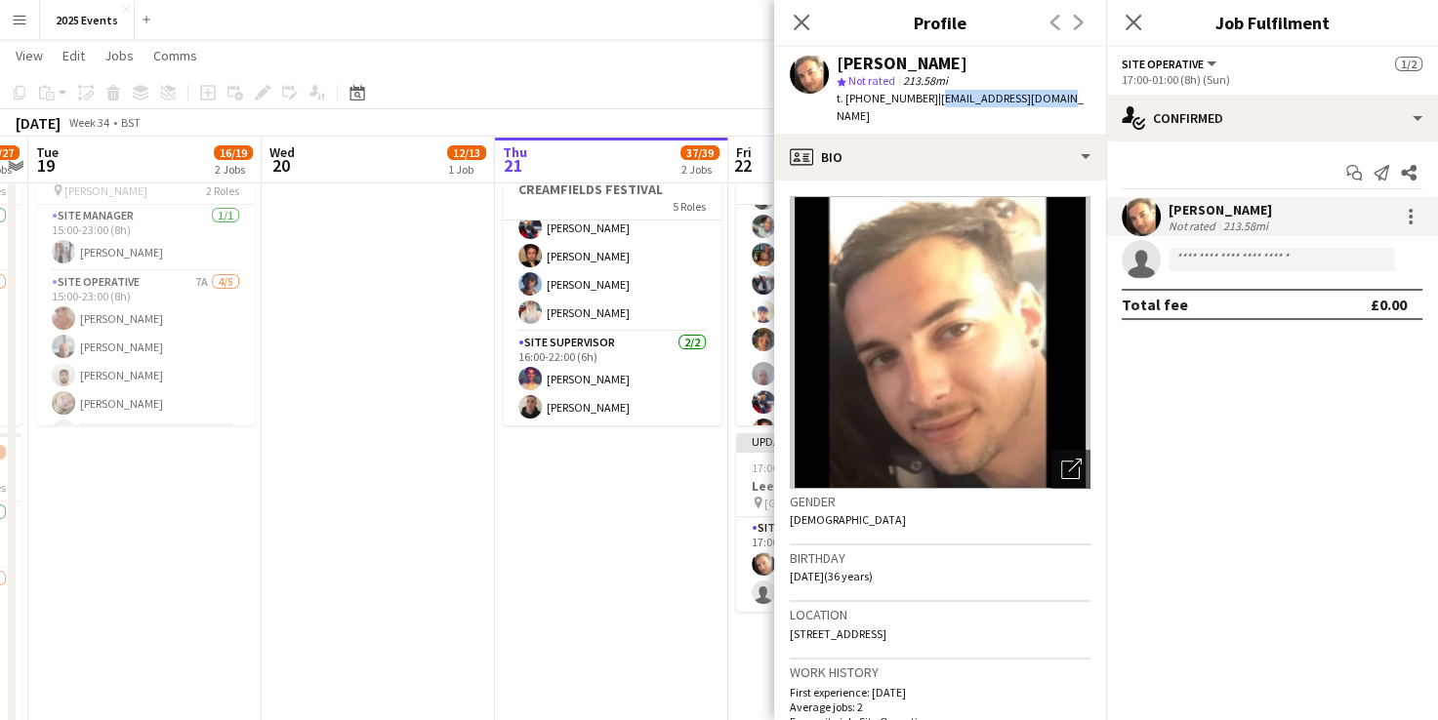
drag, startPoint x: 1071, startPoint y: 100, endPoint x: 929, endPoint y: 102, distance: 141.5
click at [929, 102] on app-profile-header "[PERSON_NAME] star Not rated 213.58mi t. [PHONE_NUMBER] | [EMAIL_ADDRESS][DOMAI…" at bounding box center [940, 90] width 332 height 87
copy span "[EMAIL_ADDRESS][DOMAIN_NAME]"
click at [1136, 21] on icon "Close pop-in" at bounding box center [1132, 22] width 19 height 19
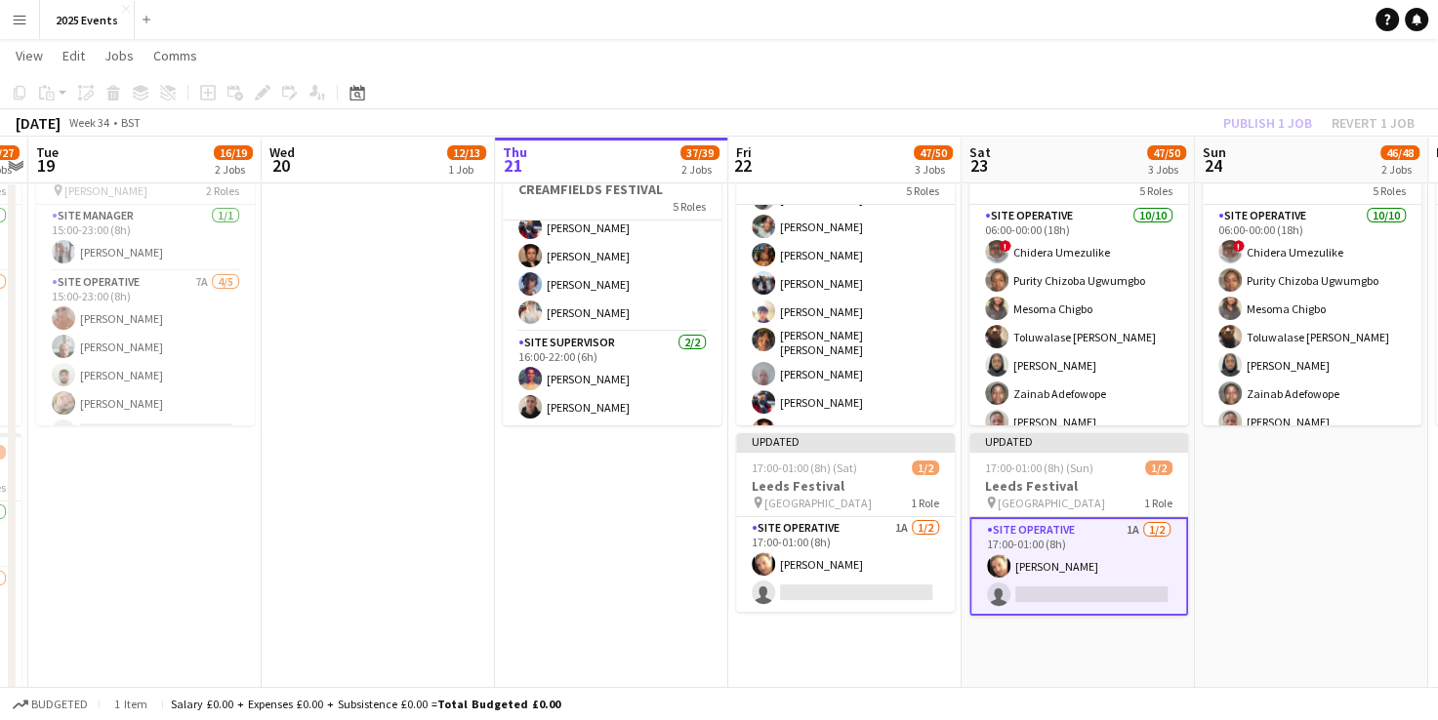
click at [1314, 531] on app-date-cell "06:00-20:00 (14h) 12/13 BRITISH MASTERS 5 Roles Site Operative 1A [DATE] 06:00-…" at bounding box center [1311, 296] width 233 height 929
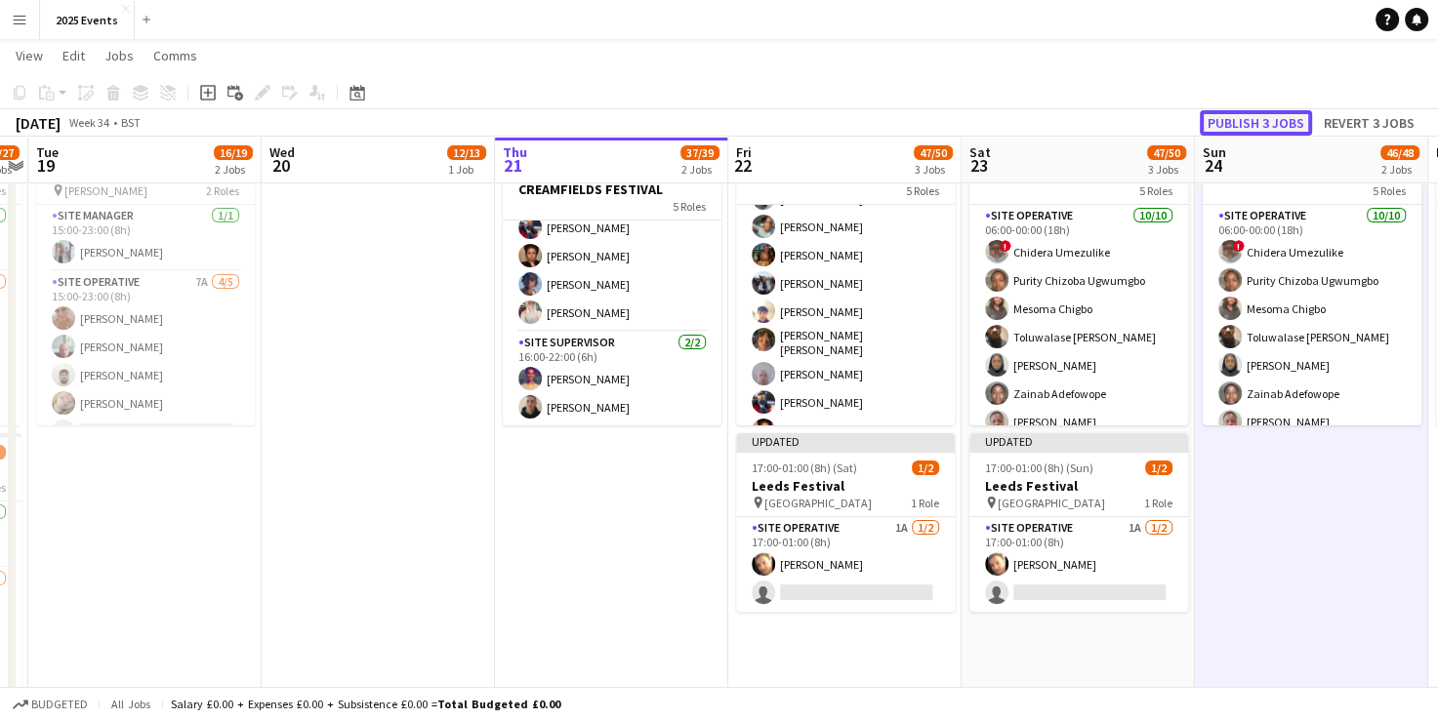
click at [1234, 117] on button "Publish 3 jobs" at bounding box center [1255, 122] width 112 height 25
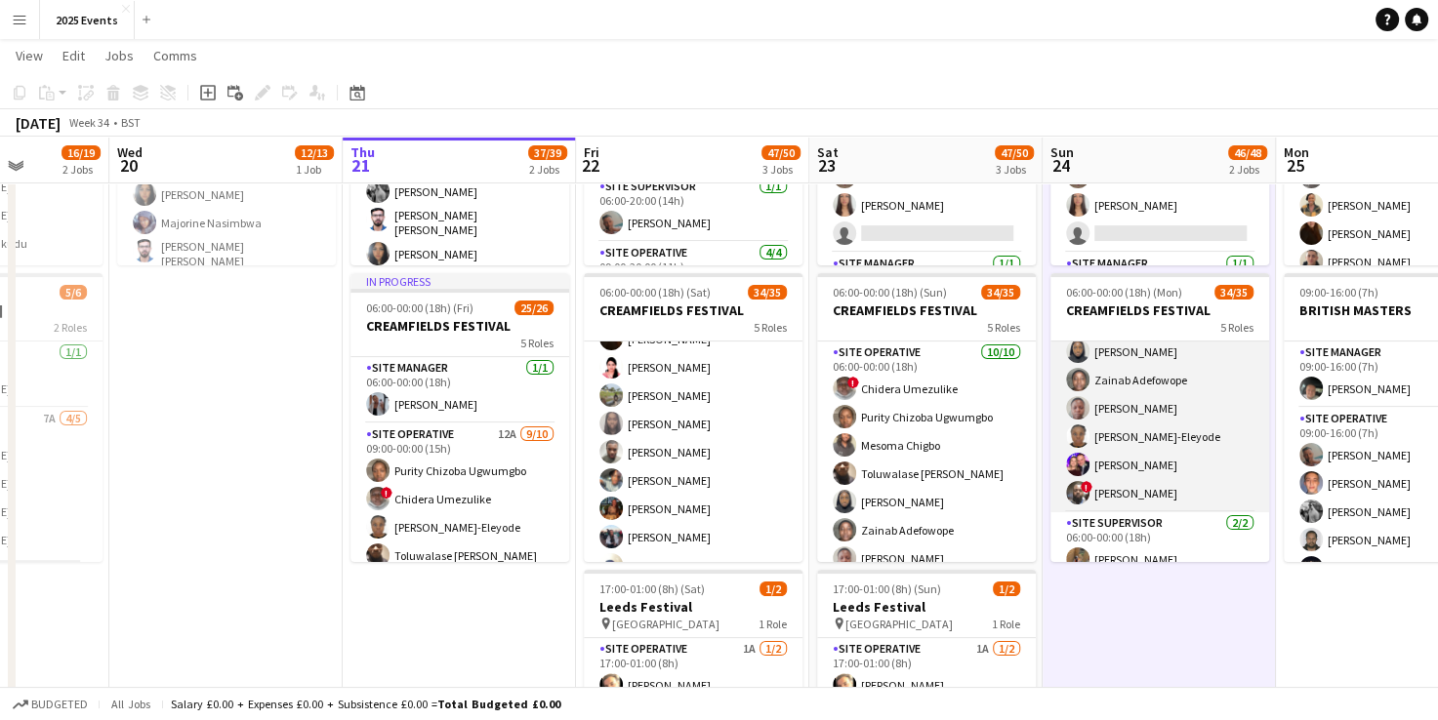
scroll to position [156, 0]
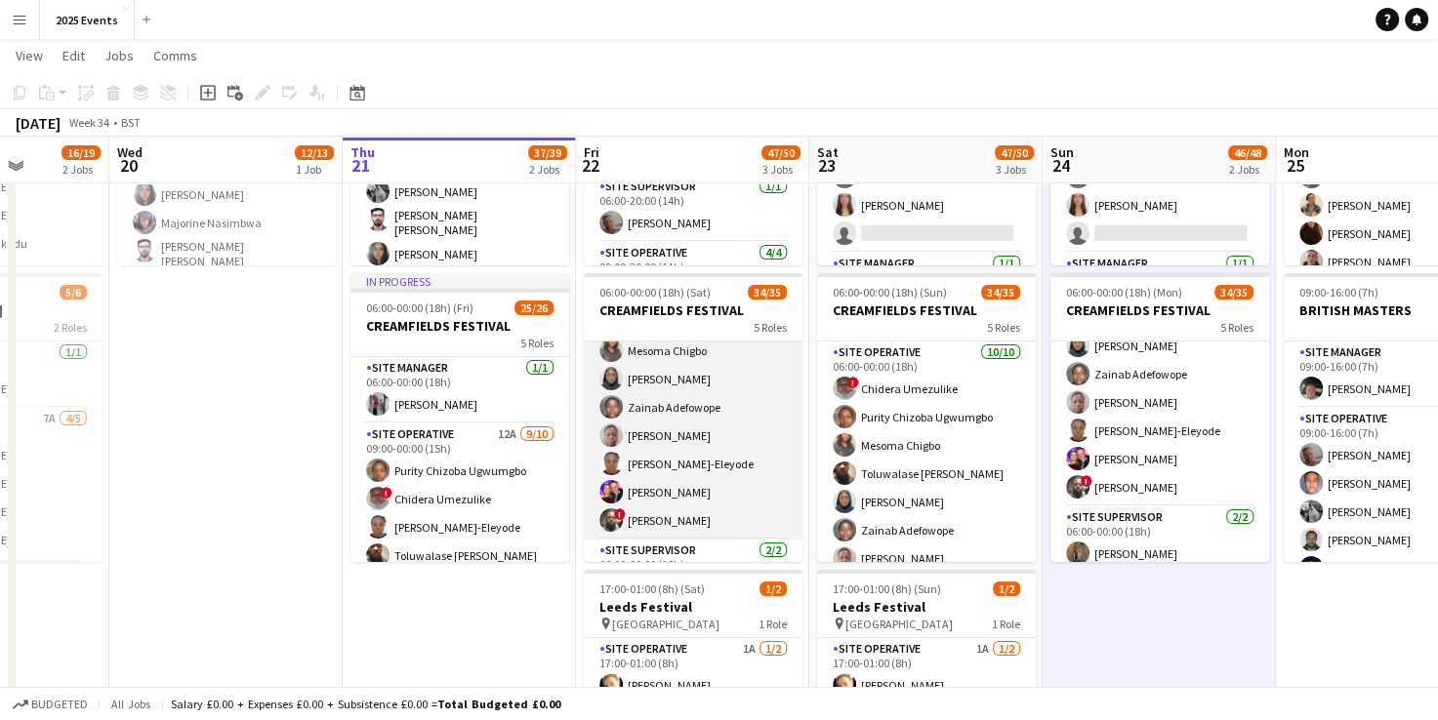
click at [730, 419] on app-card-role "Site Operative [DATE] 06:00-00:00 (18h) ! Chidera Umezulike Purity Chizoba [PER…" at bounding box center [693, 379] width 219 height 321
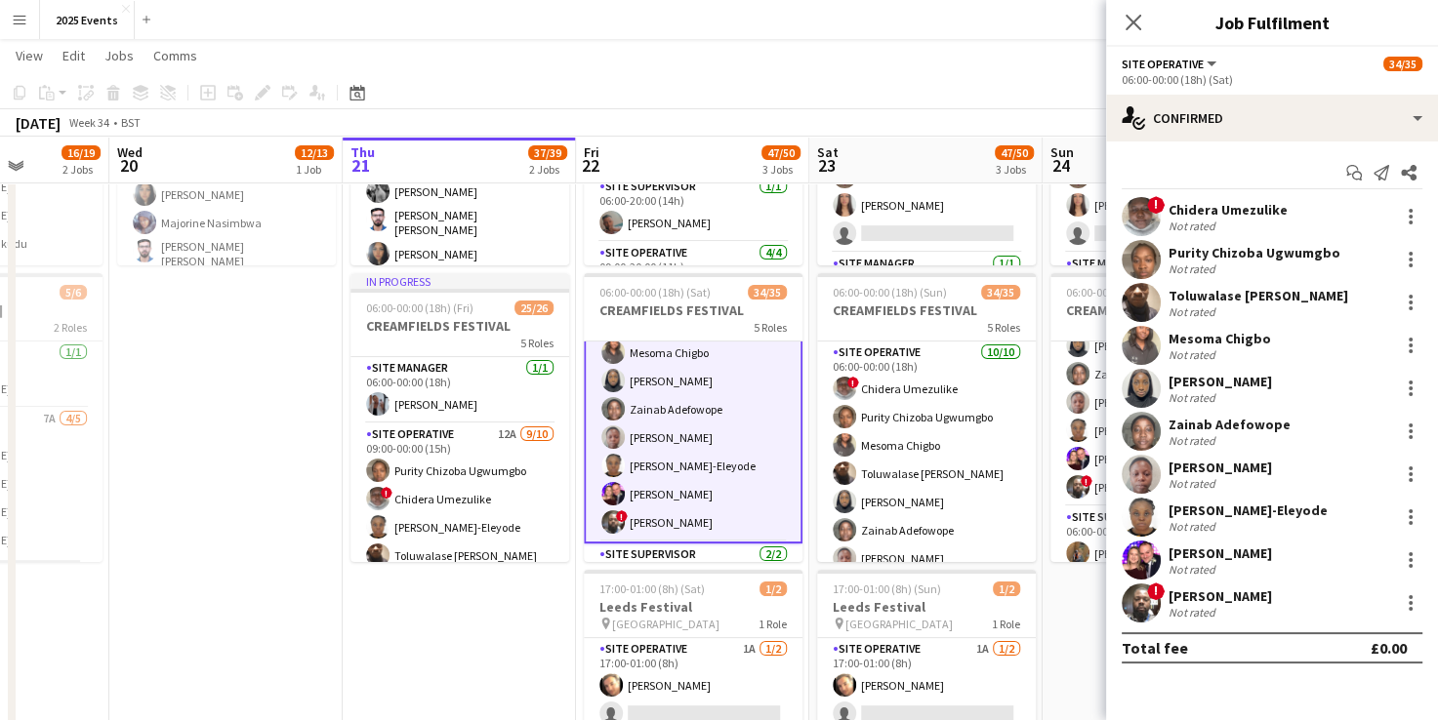
scroll to position [125, 0]
click at [1407, 556] on div at bounding box center [1410, 559] width 23 height 23
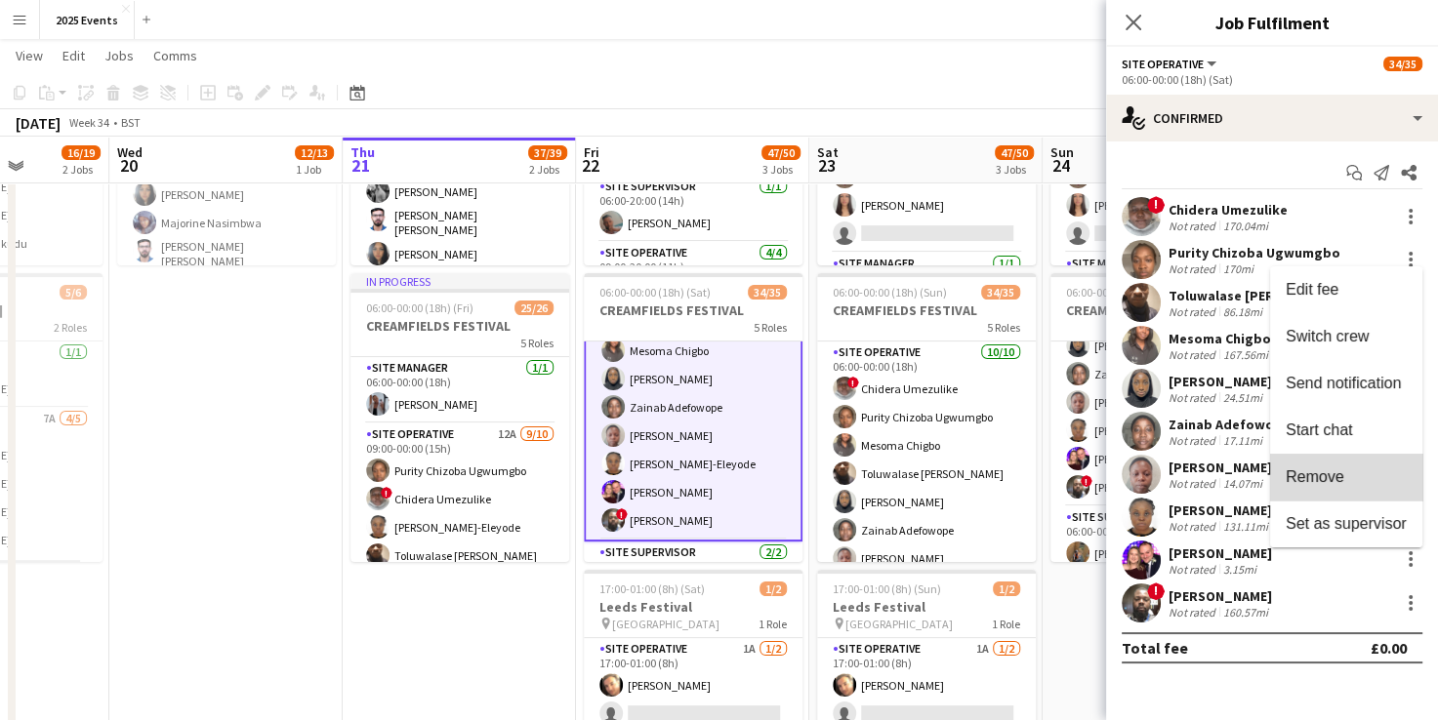
click at [1352, 479] on span "Remove" at bounding box center [1345, 477] width 121 height 18
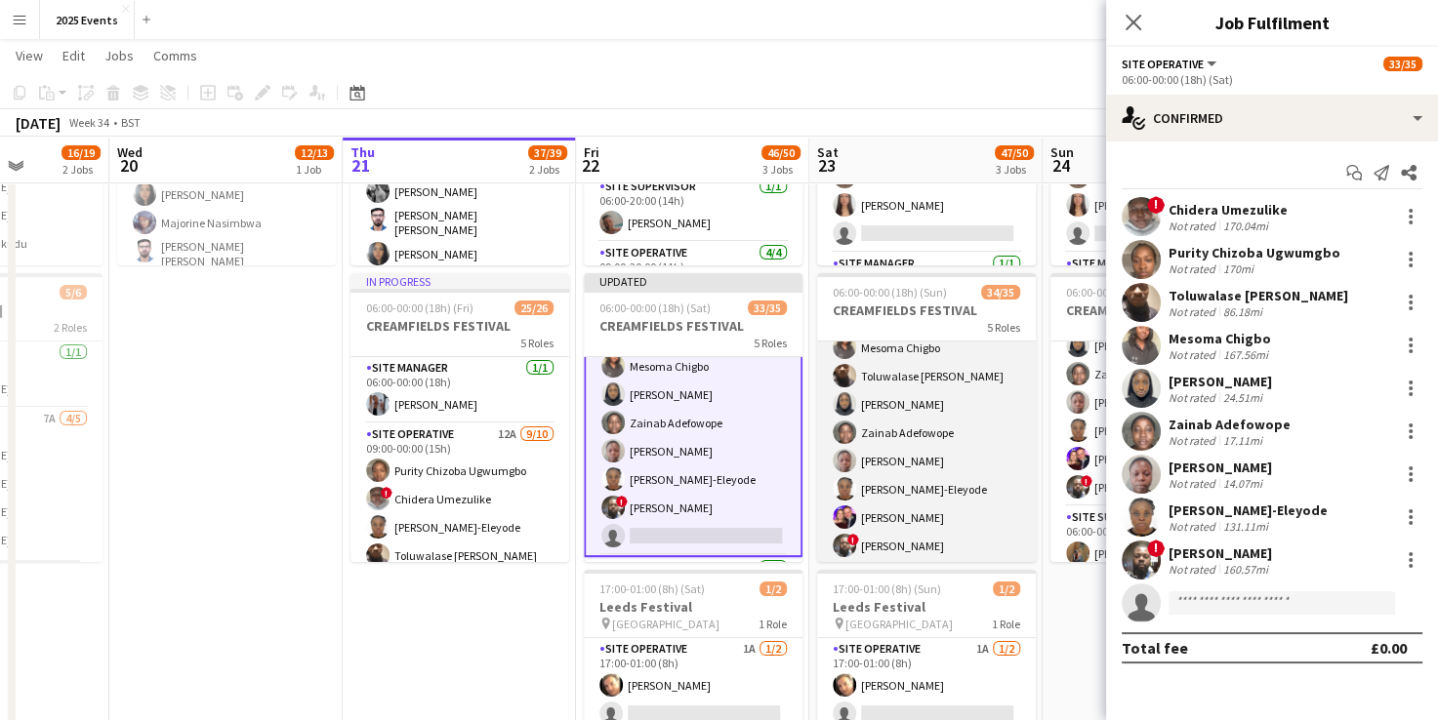
scroll to position [154, 0]
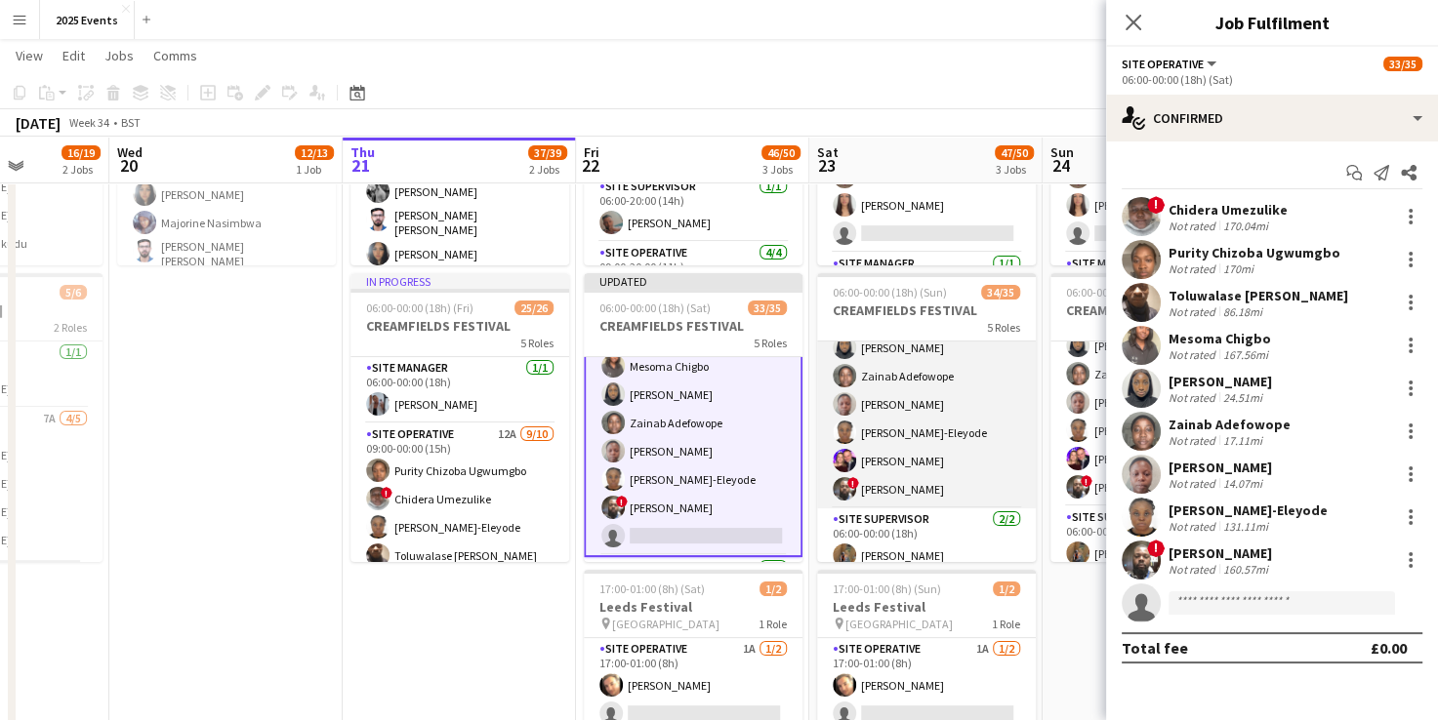
click at [957, 455] on app-card-role "Site Operative [DATE] 06:00-00:00 (18h) ! Chidera Umezulike Purity Chizoba [PER…" at bounding box center [926, 347] width 219 height 321
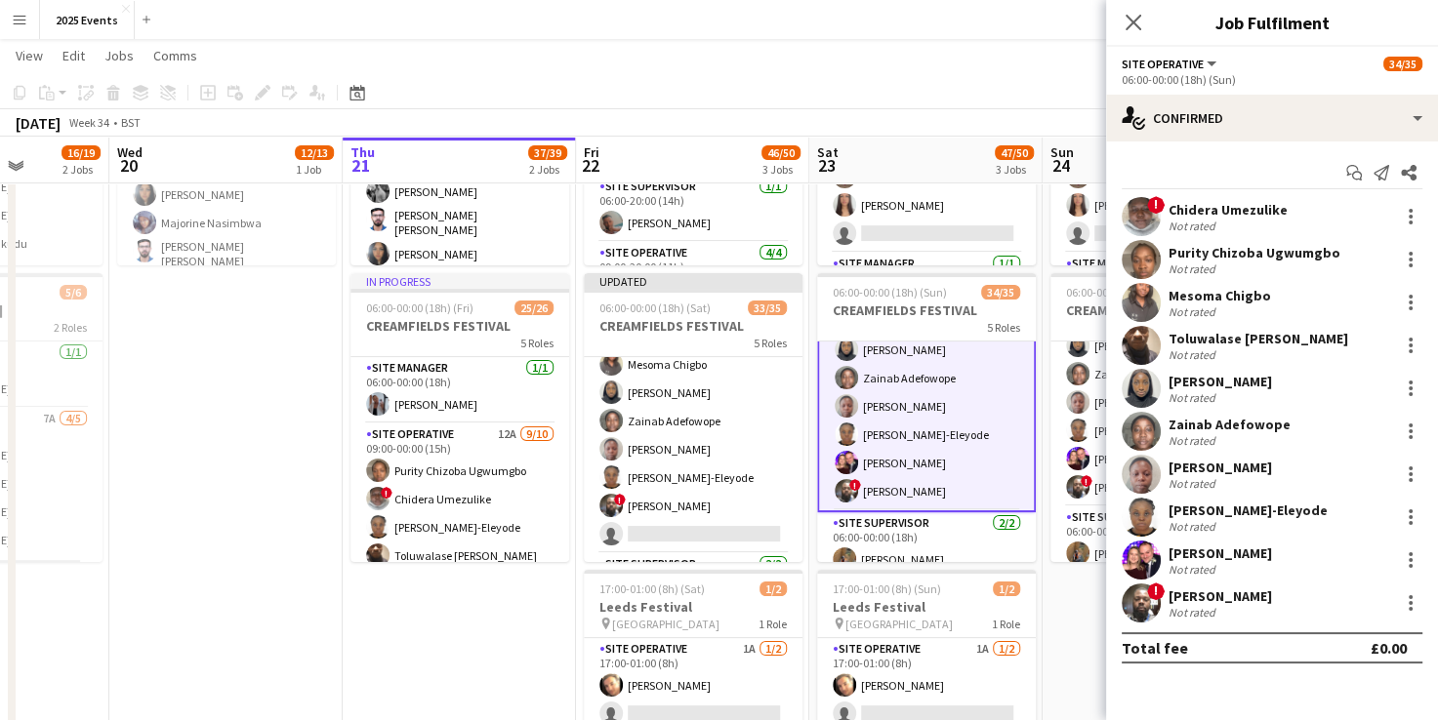
scroll to position [156, 0]
click at [1409, 556] on div at bounding box center [1410, 559] width 23 height 23
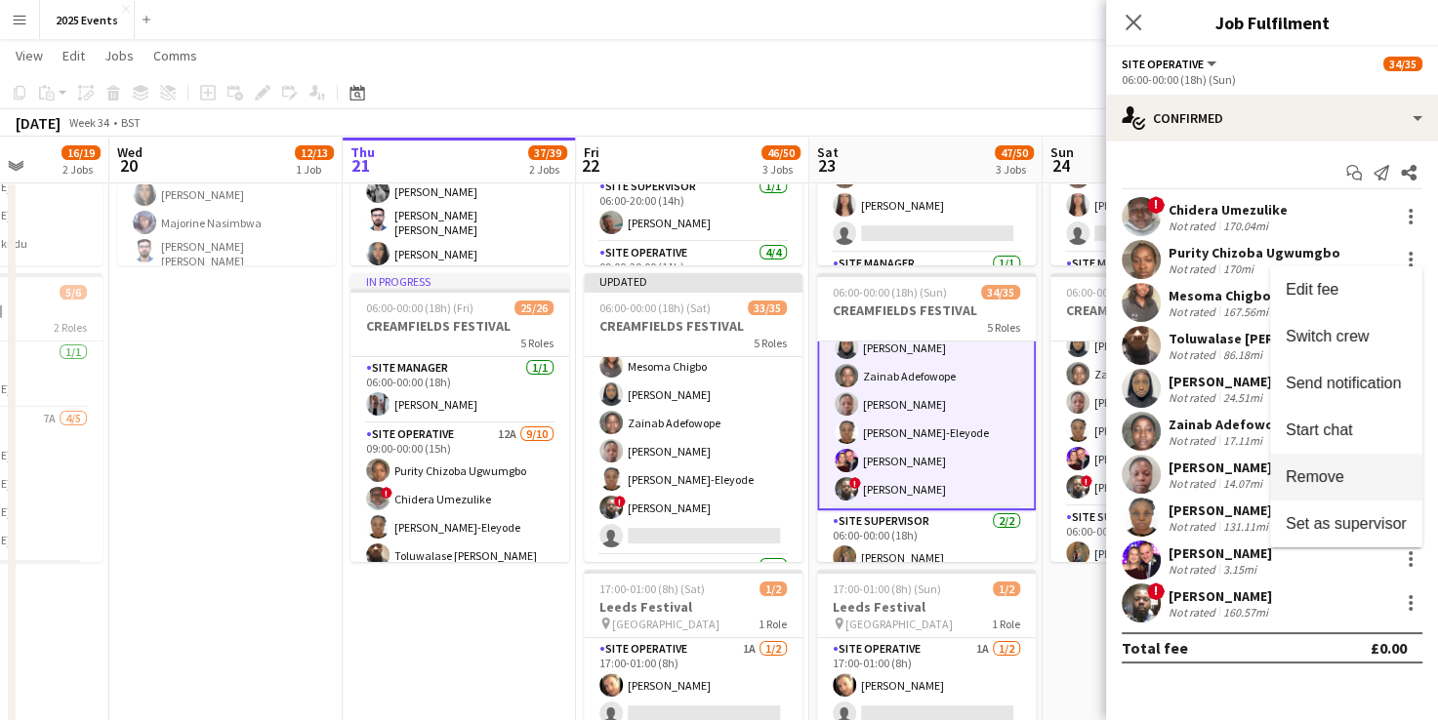
click at [1329, 493] on button "Remove" at bounding box center [1346, 477] width 152 height 47
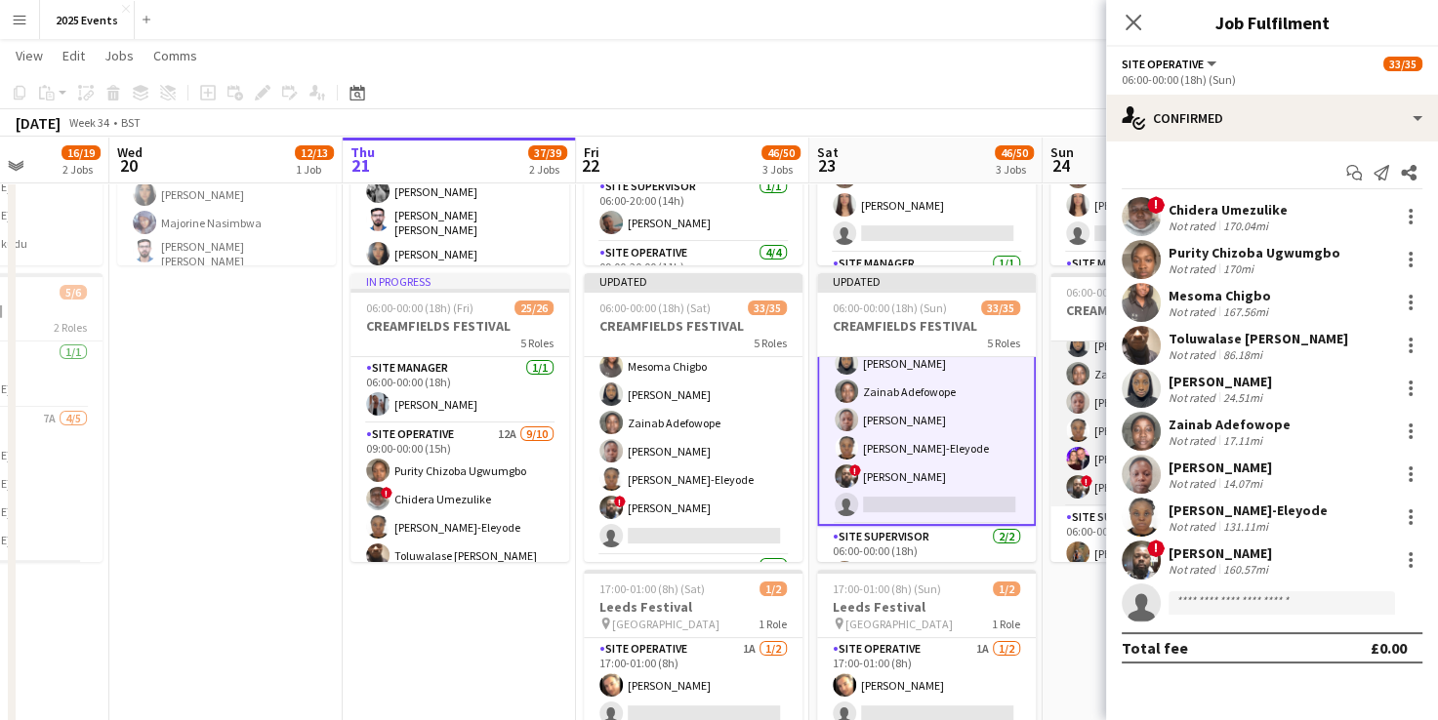
scroll to position [0, 573]
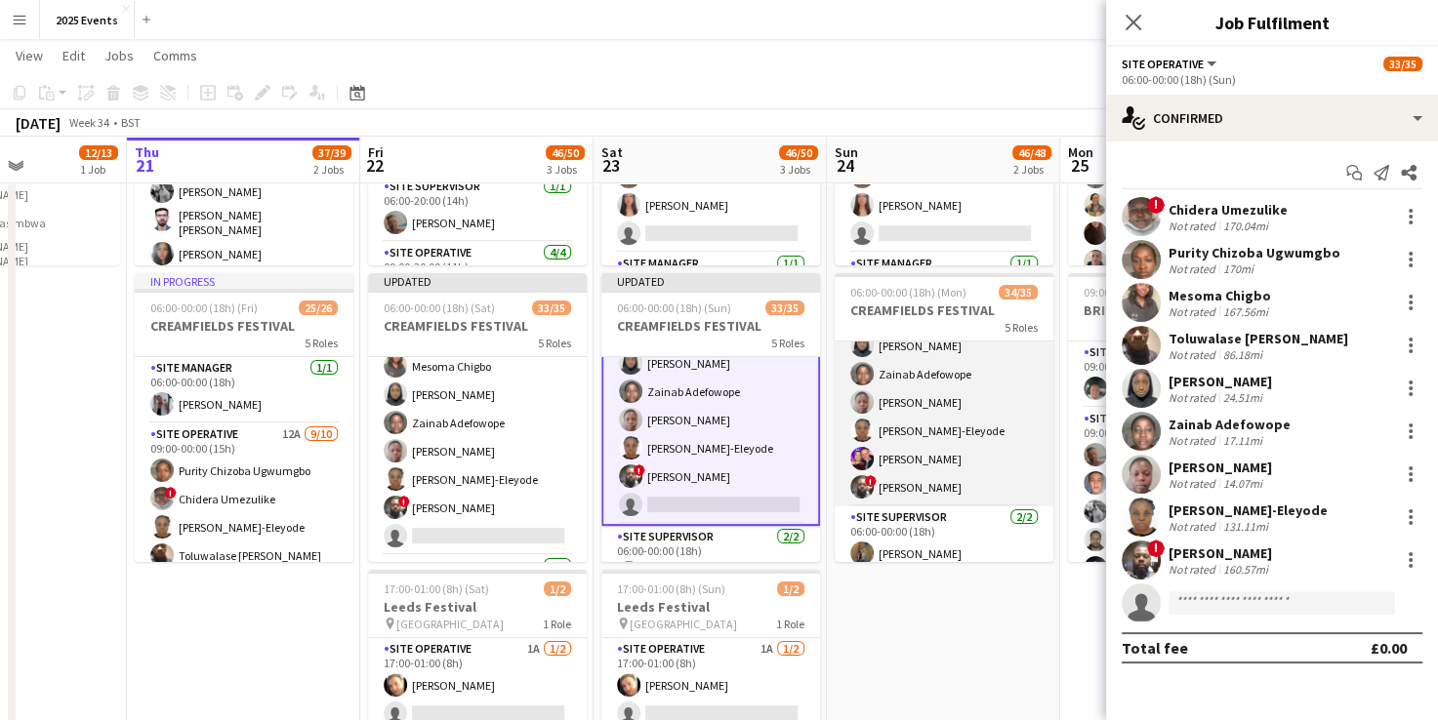
click at [925, 451] on app-card-role "Site Operative [DATE] 06:00-00:00 (18h) ! Chidera Umezulike Purity Chizoba [PER…" at bounding box center [943, 345] width 219 height 321
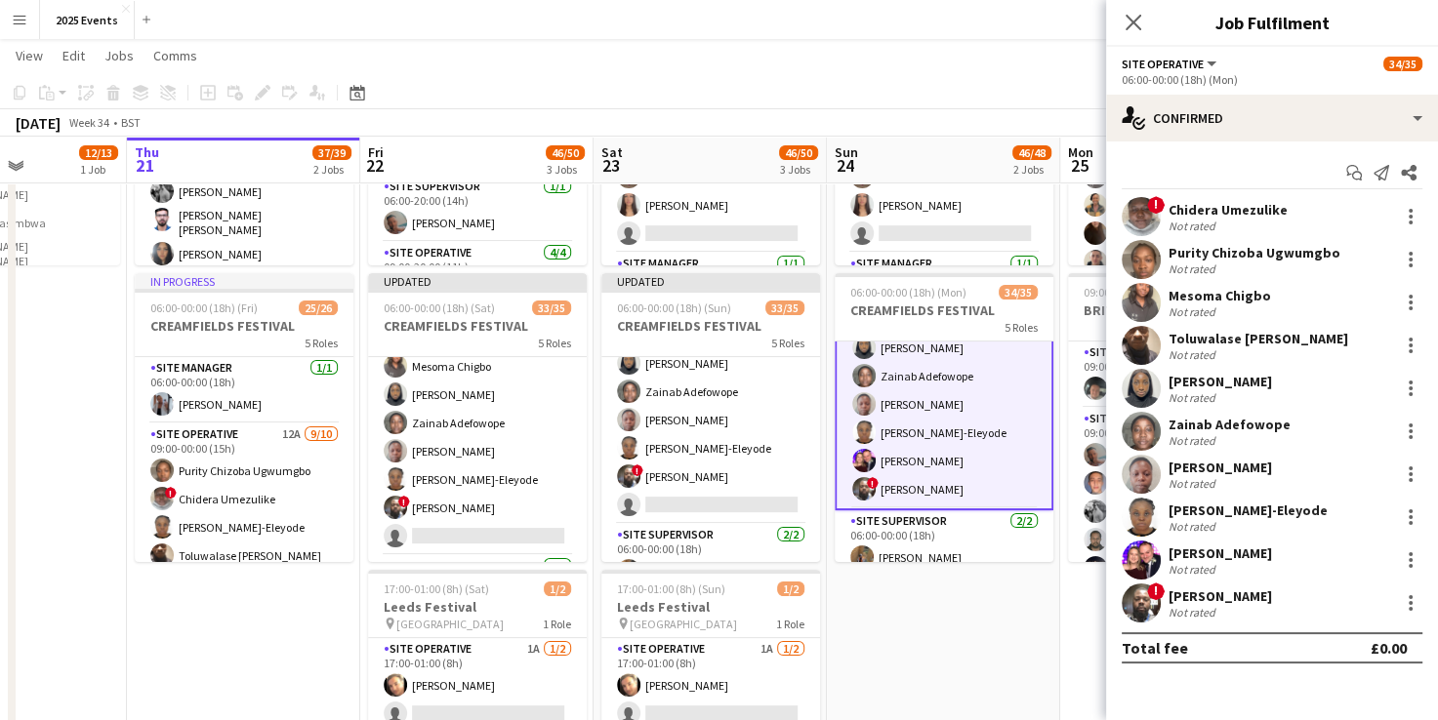
scroll to position [158, 0]
click at [1399, 560] on div at bounding box center [1410, 559] width 23 height 23
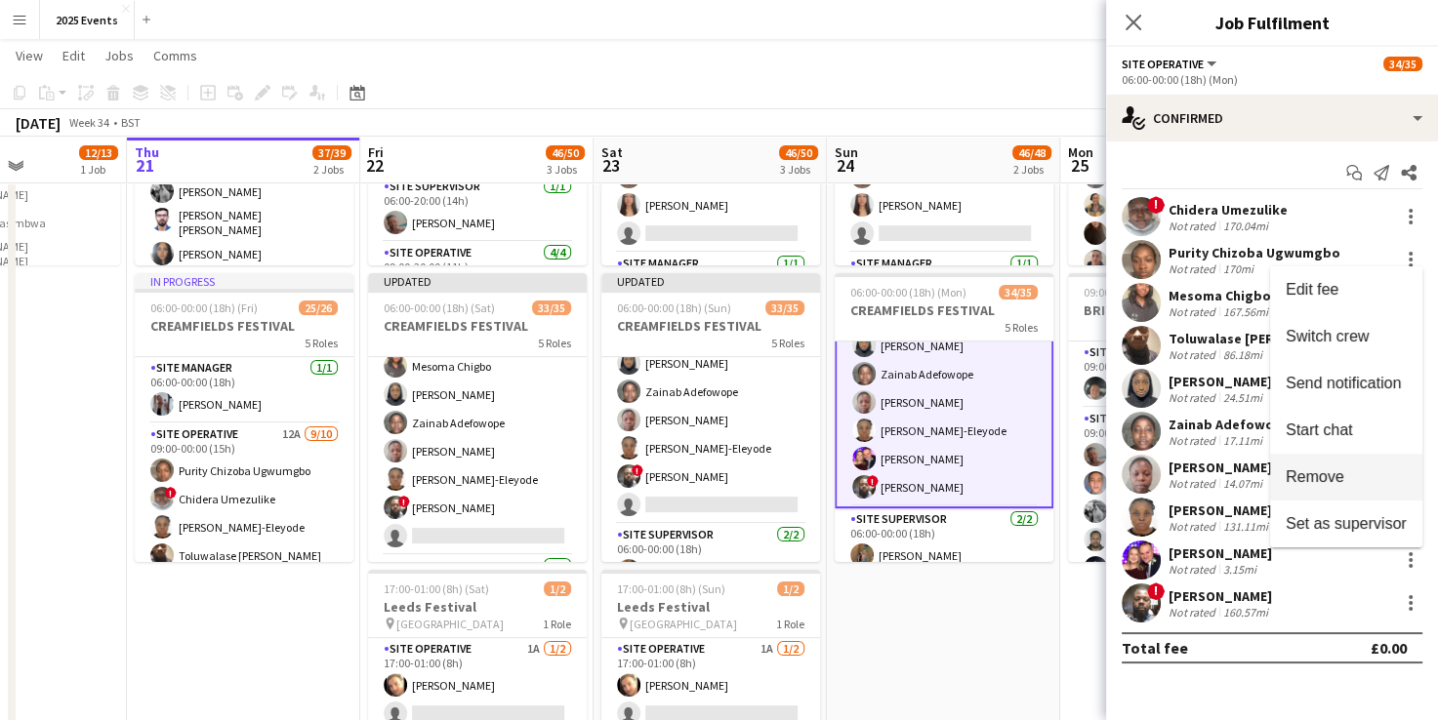
click at [1346, 482] on span "Remove" at bounding box center [1345, 477] width 121 height 18
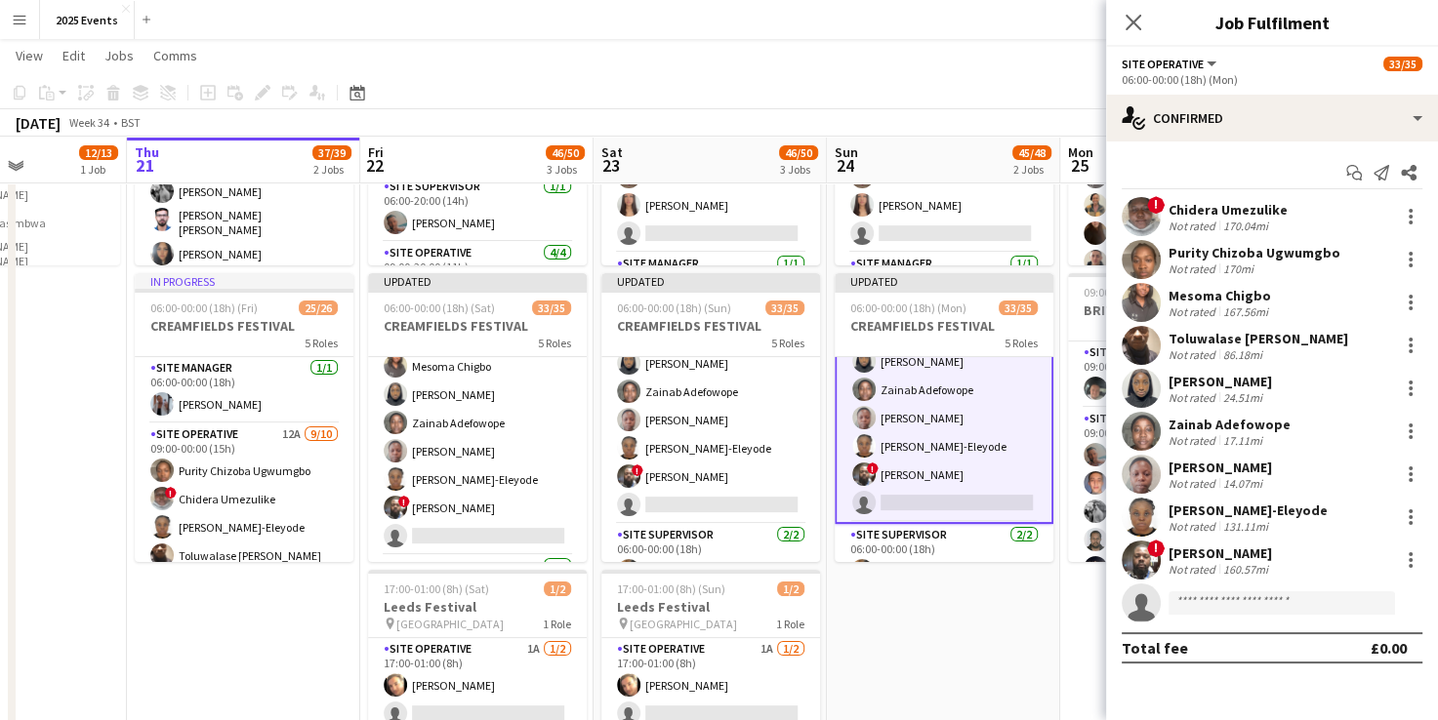
click at [1023, 583] on app-date-cell "06:00-20:00 (14h) 12/13 BRITISH MASTERS 5 Roles Site Operative 1A [DATE] 06:00-…" at bounding box center [943, 433] width 233 height 929
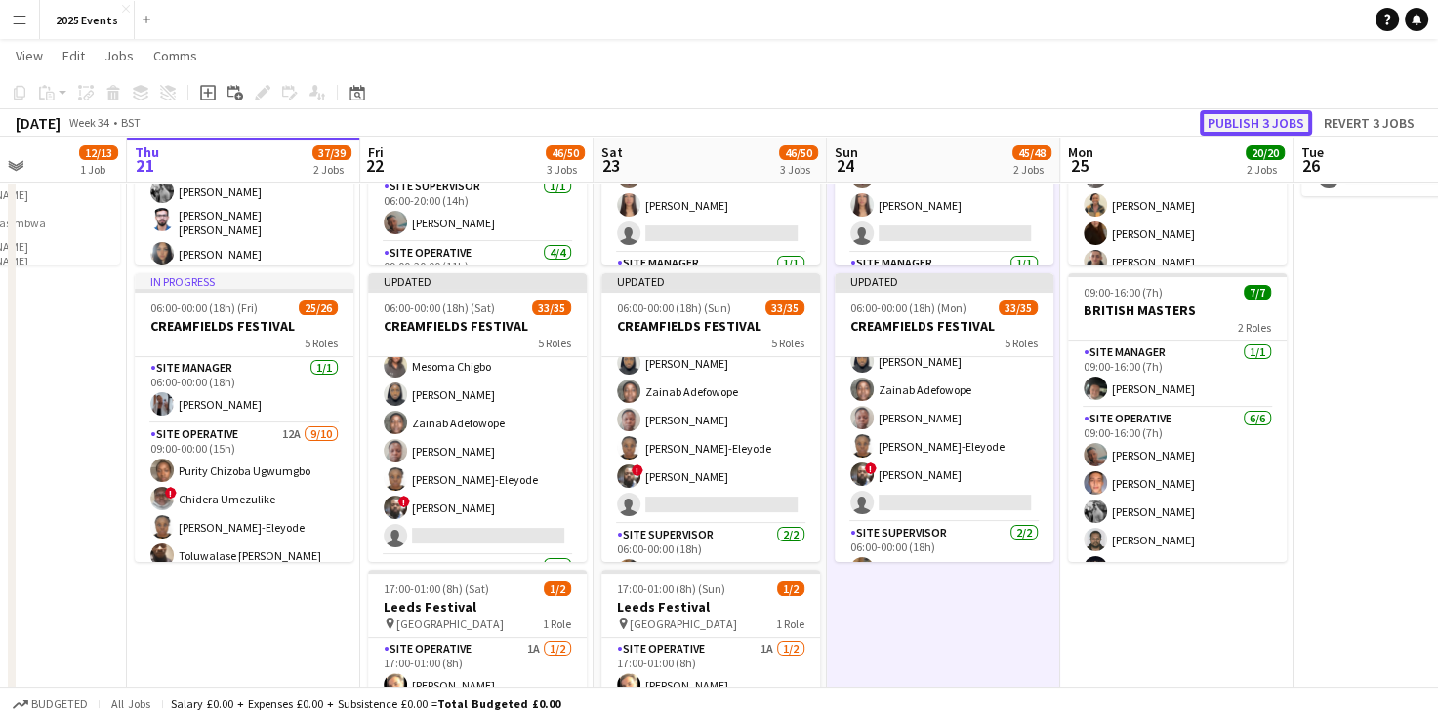
click at [1269, 130] on button "Publish 3 jobs" at bounding box center [1255, 122] width 112 height 25
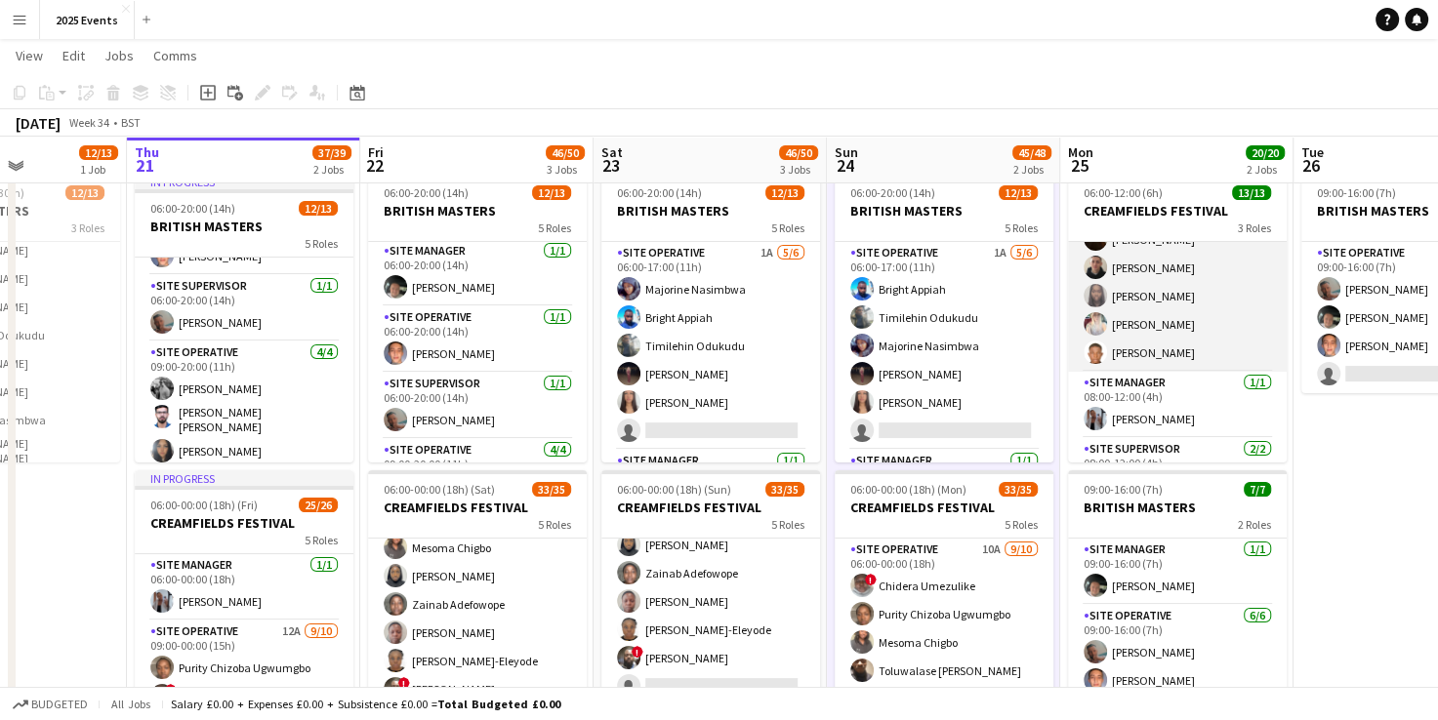
scroll to position [0, 0]
